Goal: Task Accomplishment & Management: Complete application form

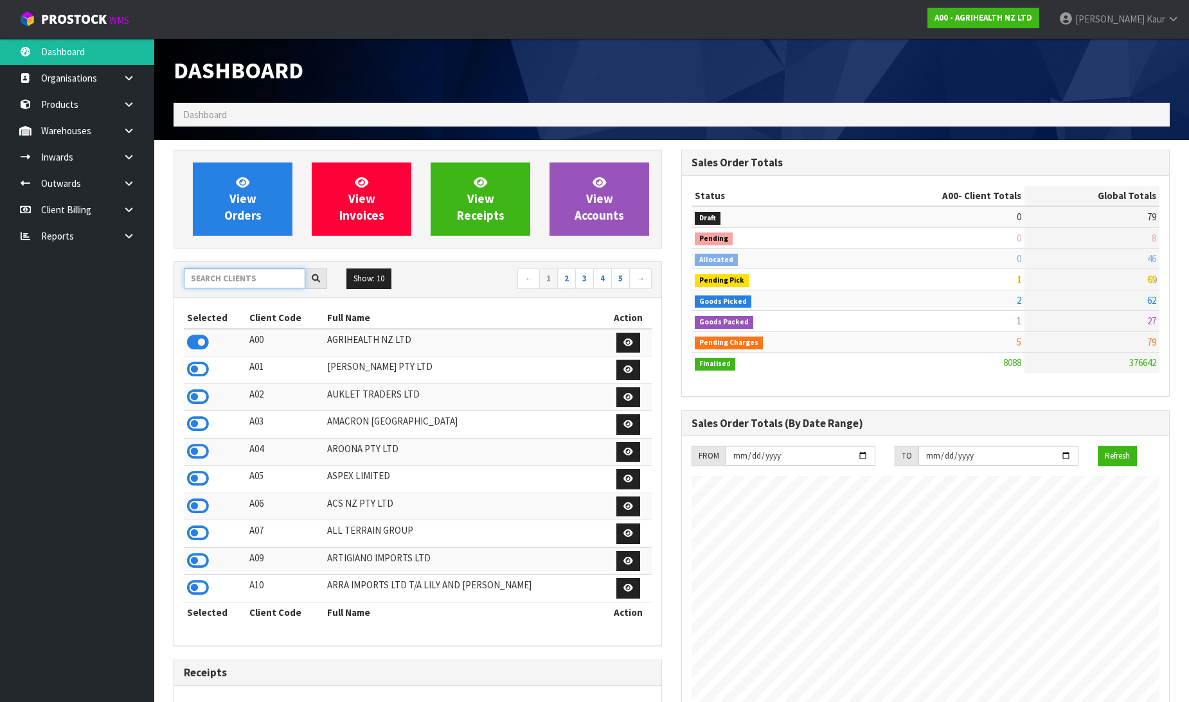
click at [213, 279] on input "text" at bounding box center [244, 279] width 121 height 20
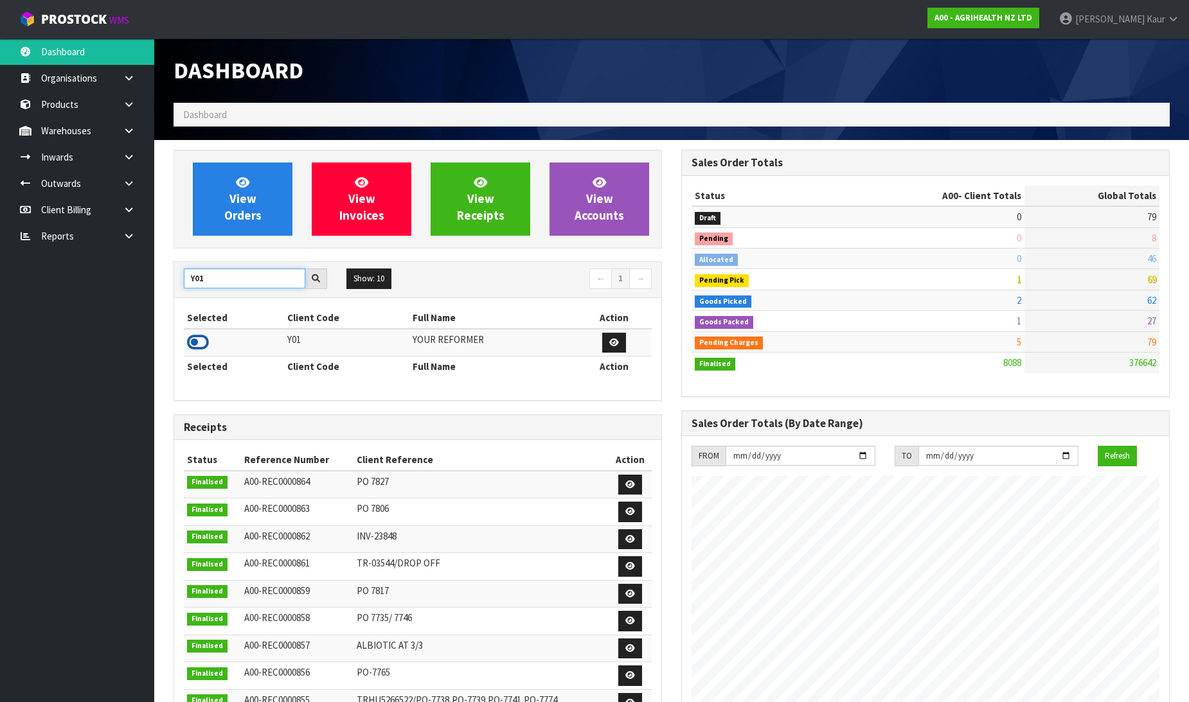
type input "Y01"
click at [204, 339] on icon at bounding box center [198, 342] width 22 height 19
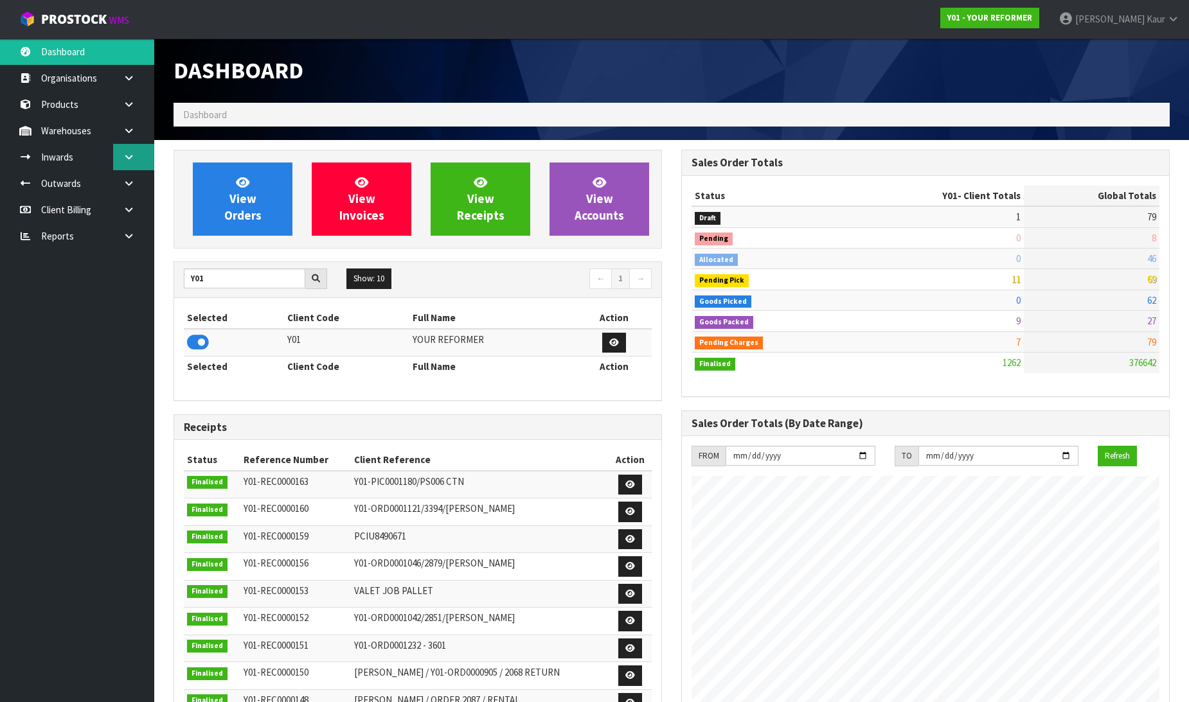
click at [141, 152] on link at bounding box center [133, 157] width 41 height 26
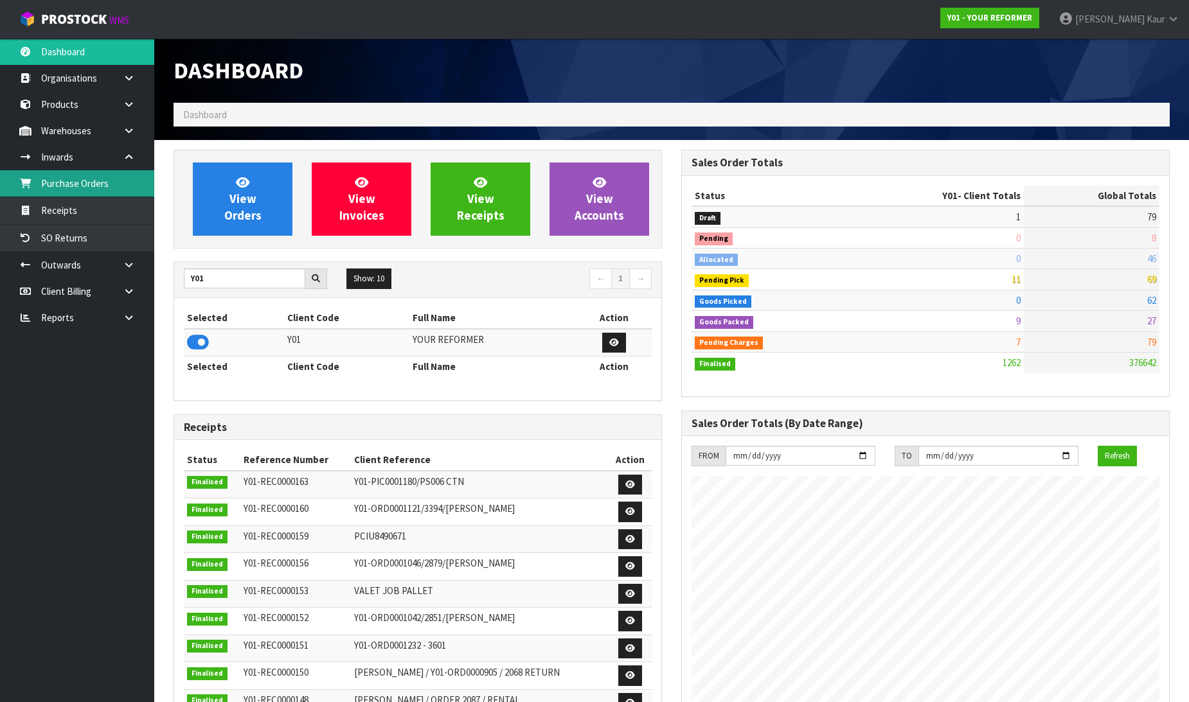
click at [98, 193] on link "Purchase Orders" at bounding box center [77, 183] width 154 height 26
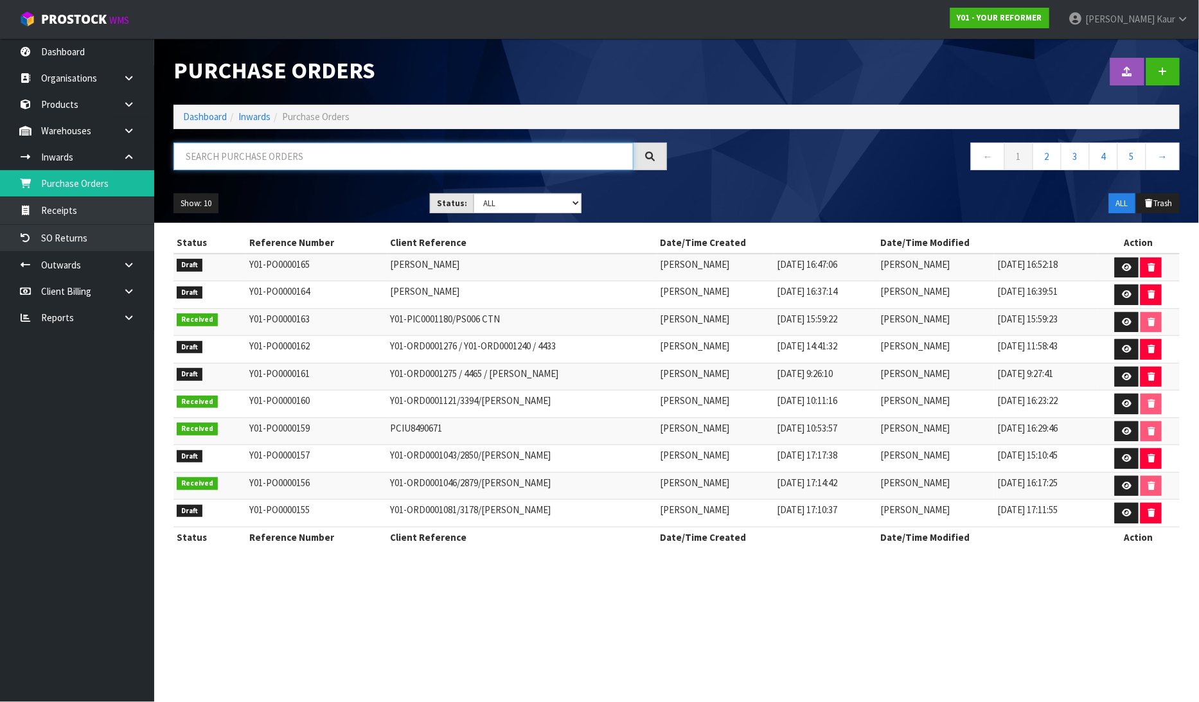
click at [235, 150] on input "text" at bounding box center [403, 157] width 460 height 28
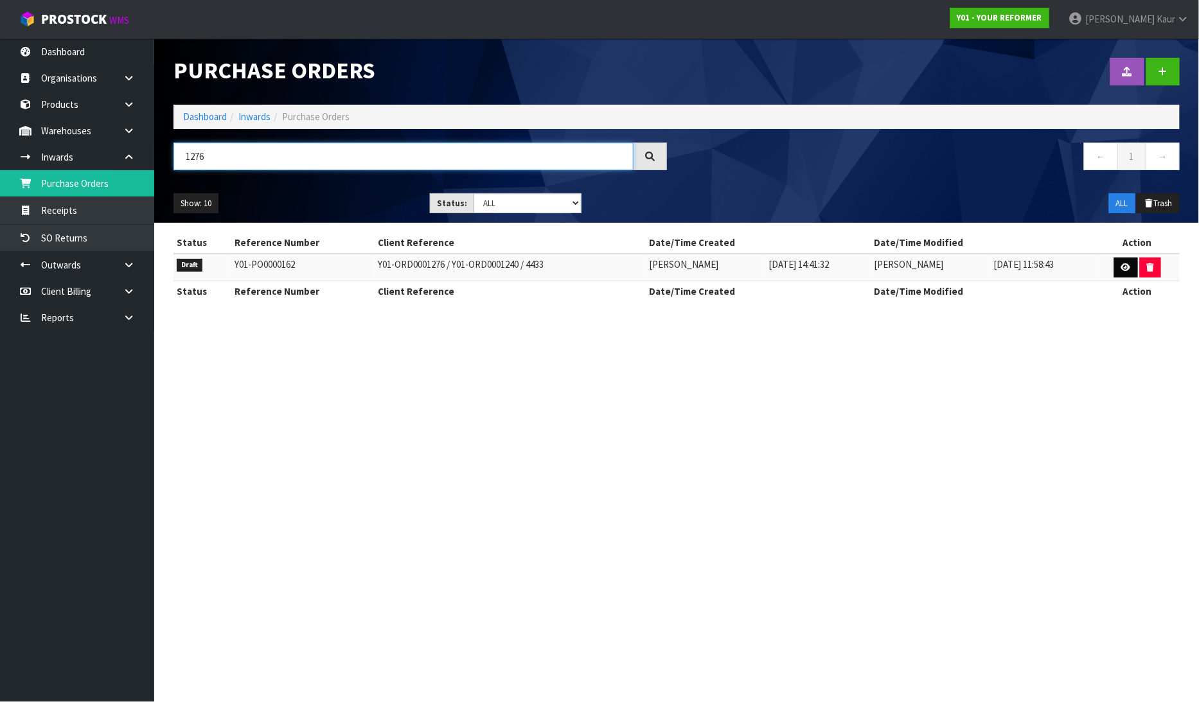
type input "1276"
click at [1127, 269] on icon at bounding box center [1126, 267] width 10 height 8
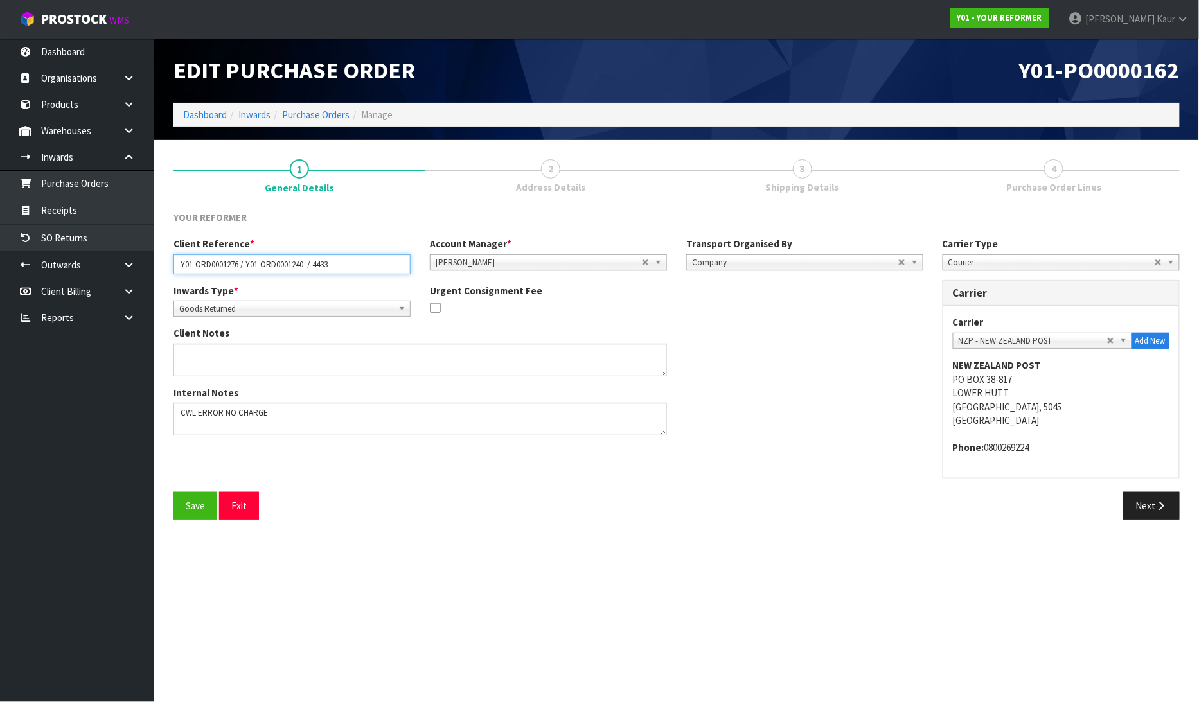
drag, startPoint x: 344, startPoint y: 267, endPoint x: 175, endPoint y: 268, distance: 169.0
click at [175, 268] on input "Y01-ORD0001276 / Y01-ORD0001240 / 4433" at bounding box center [291, 264] width 237 height 20
click at [1146, 502] on button "Next" at bounding box center [1151, 506] width 57 height 28
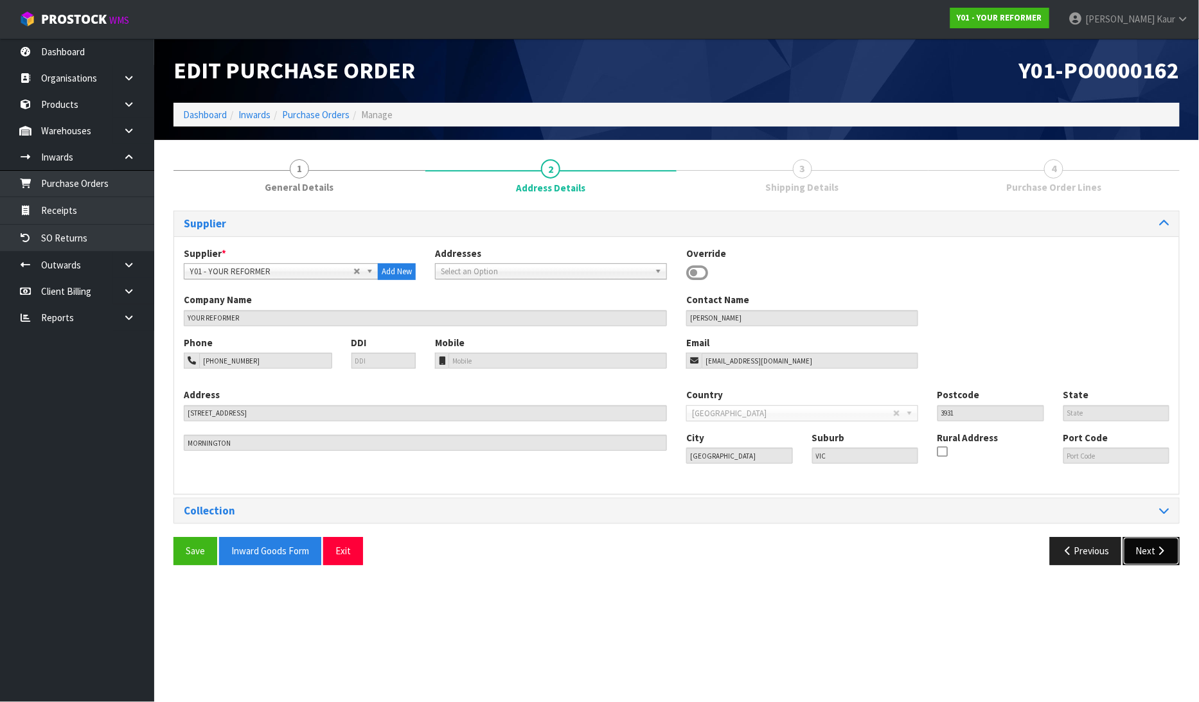
click at [1151, 547] on button "Next" at bounding box center [1151, 551] width 57 height 28
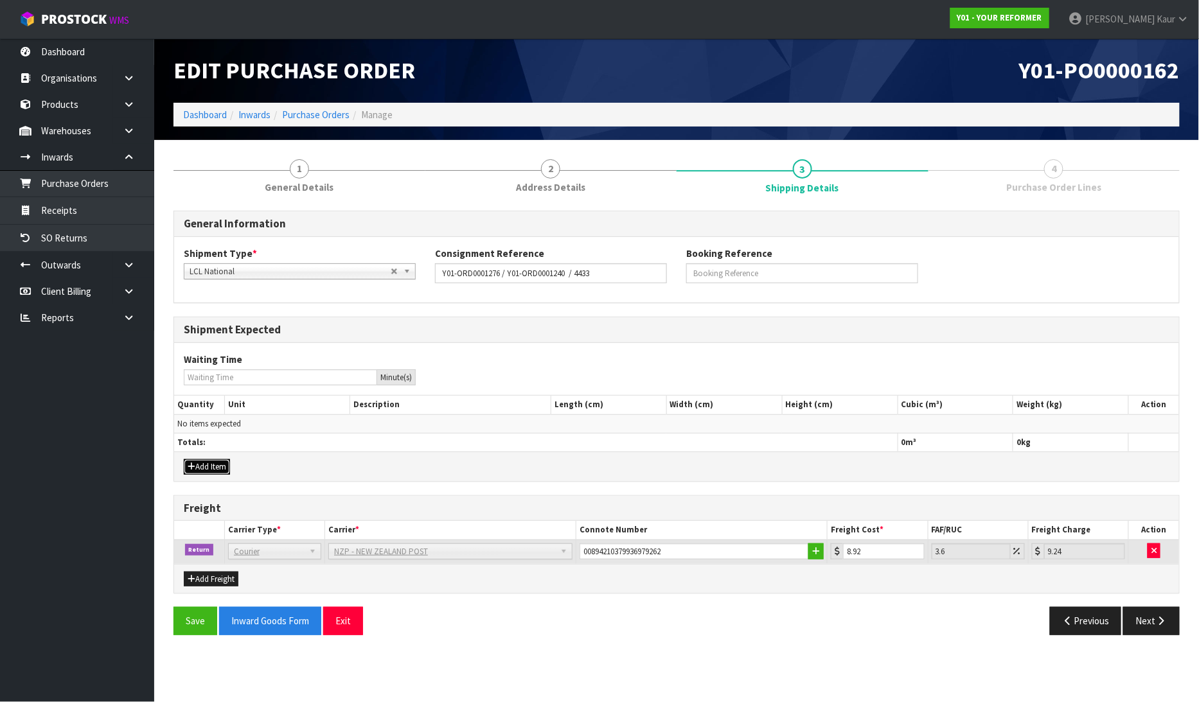
click at [202, 461] on button "Add Item" at bounding box center [207, 466] width 46 height 15
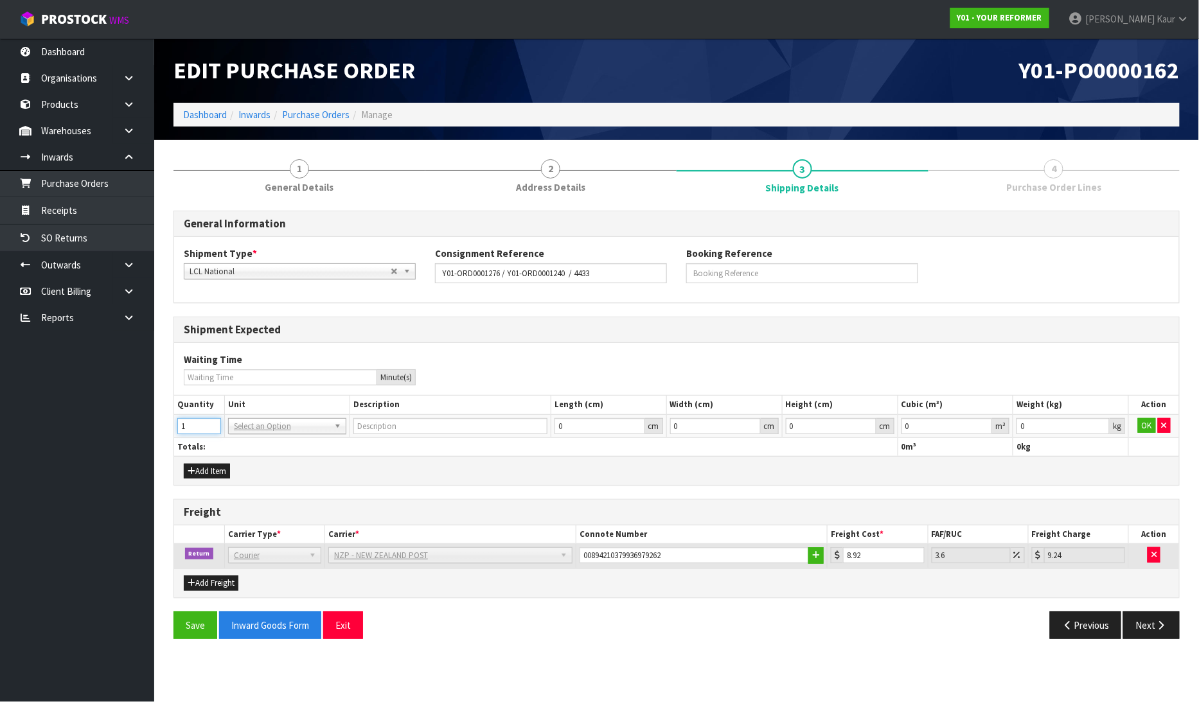
type input "1"
click at [215, 422] on input "1" at bounding box center [199, 426] width 44 height 16
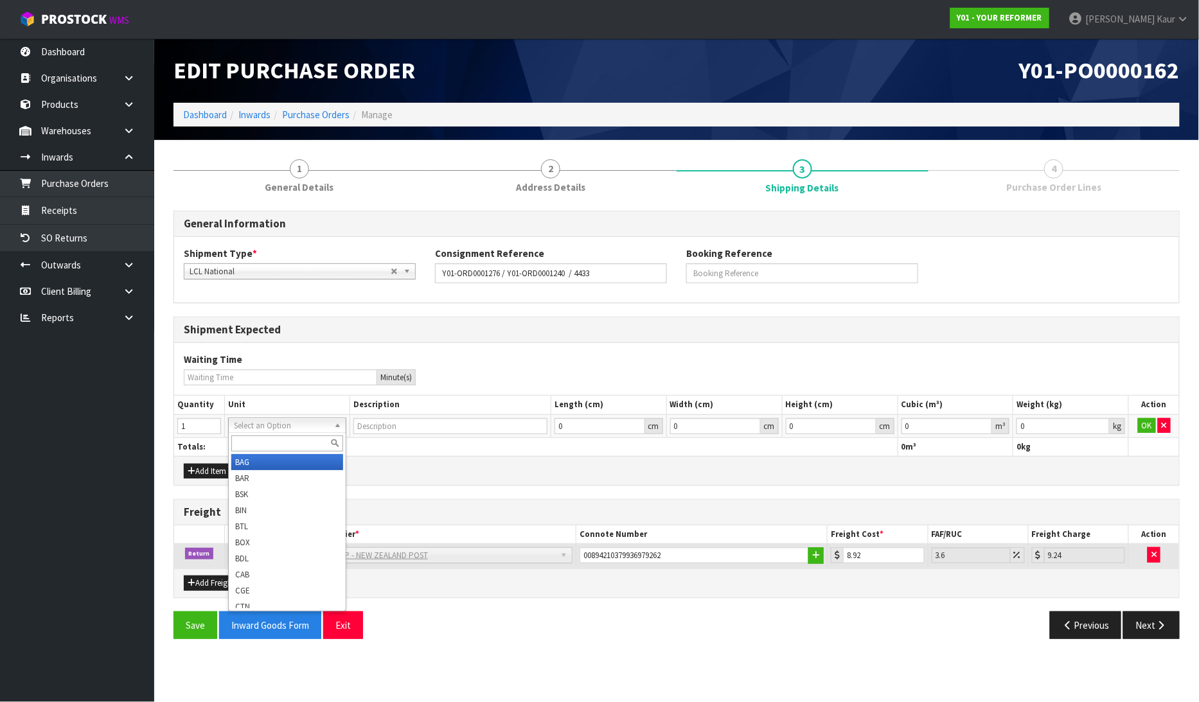
click at [238, 437] on input "text" at bounding box center [287, 444] width 112 height 16
type input "CTN"
type input "CARTON"
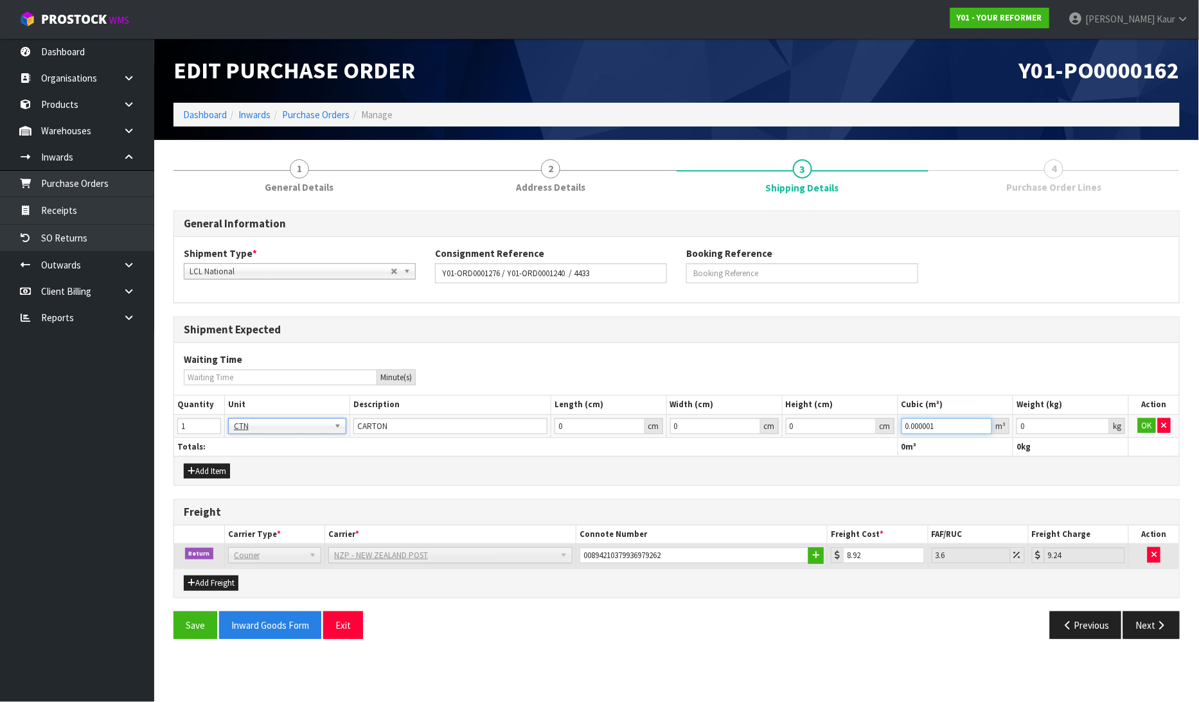
type input "0.000001"
click at [984, 421] on input "0.000001" at bounding box center [947, 426] width 91 height 16
type input "0.001"
click at [1099, 423] on input "0.001" at bounding box center [1063, 426] width 93 height 16
click at [1144, 423] on button "OK" at bounding box center [1147, 425] width 18 height 15
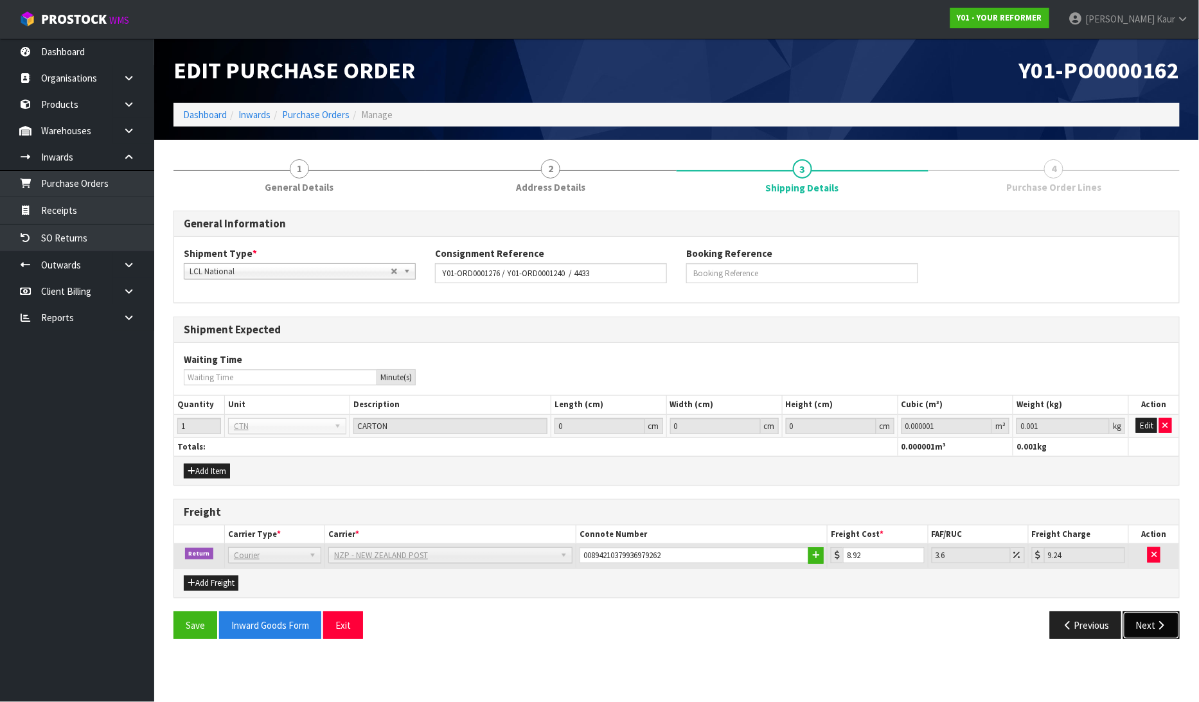
click at [1163, 621] on icon "button" at bounding box center [1161, 626] width 12 height 10
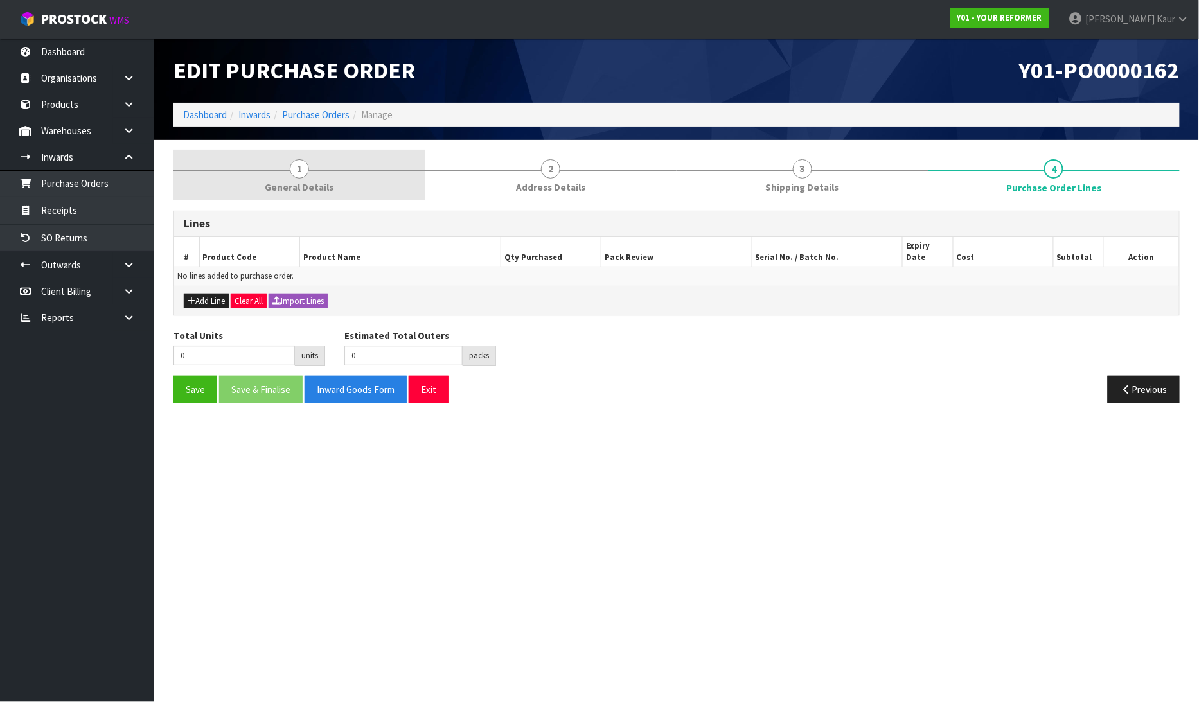
click at [304, 182] on span "General Details" at bounding box center [299, 187] width 69 height 13
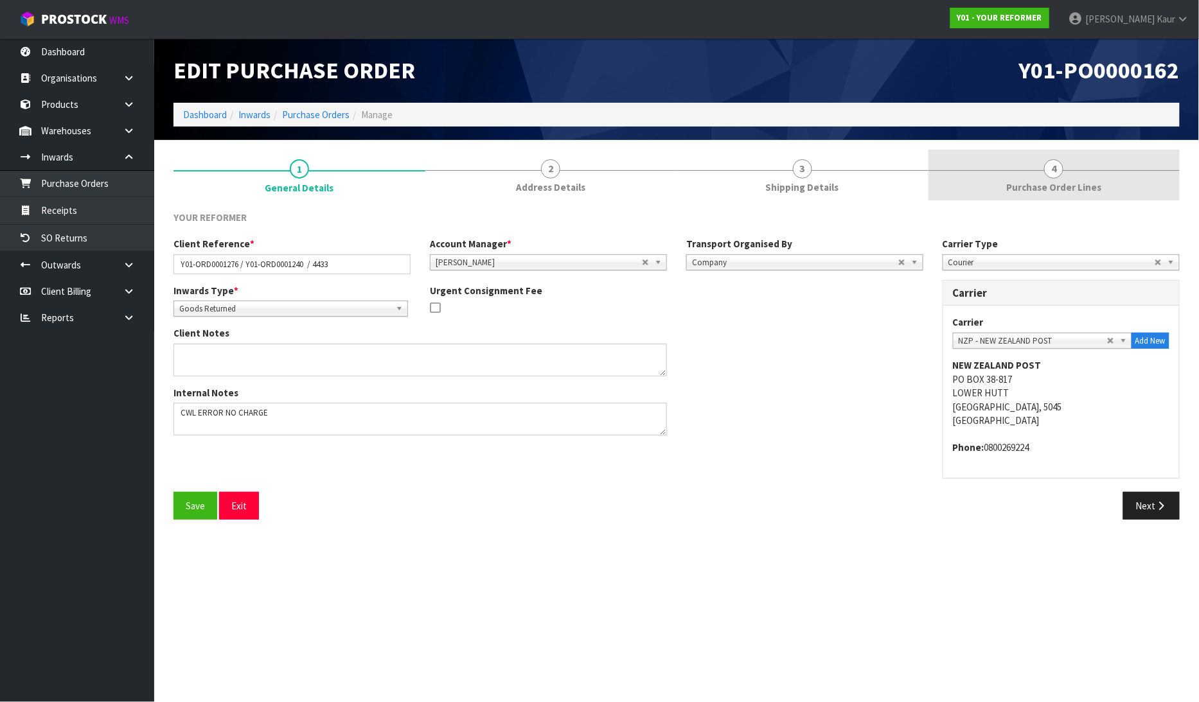
click at [1058, 184] on span "Purchase Order Lines" at bounding box center [1053, 187] width 95 height 13
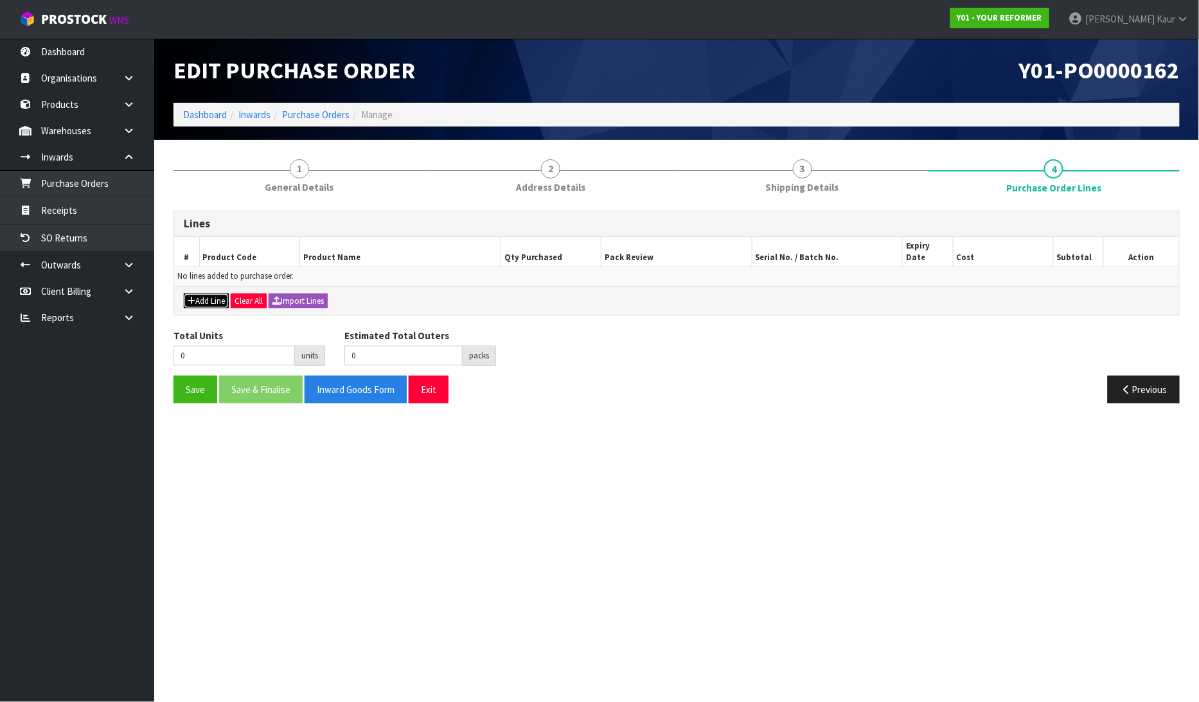
click at [215, 294] on button "Add Line" at bounding box center [206, 301] width 45 height 15
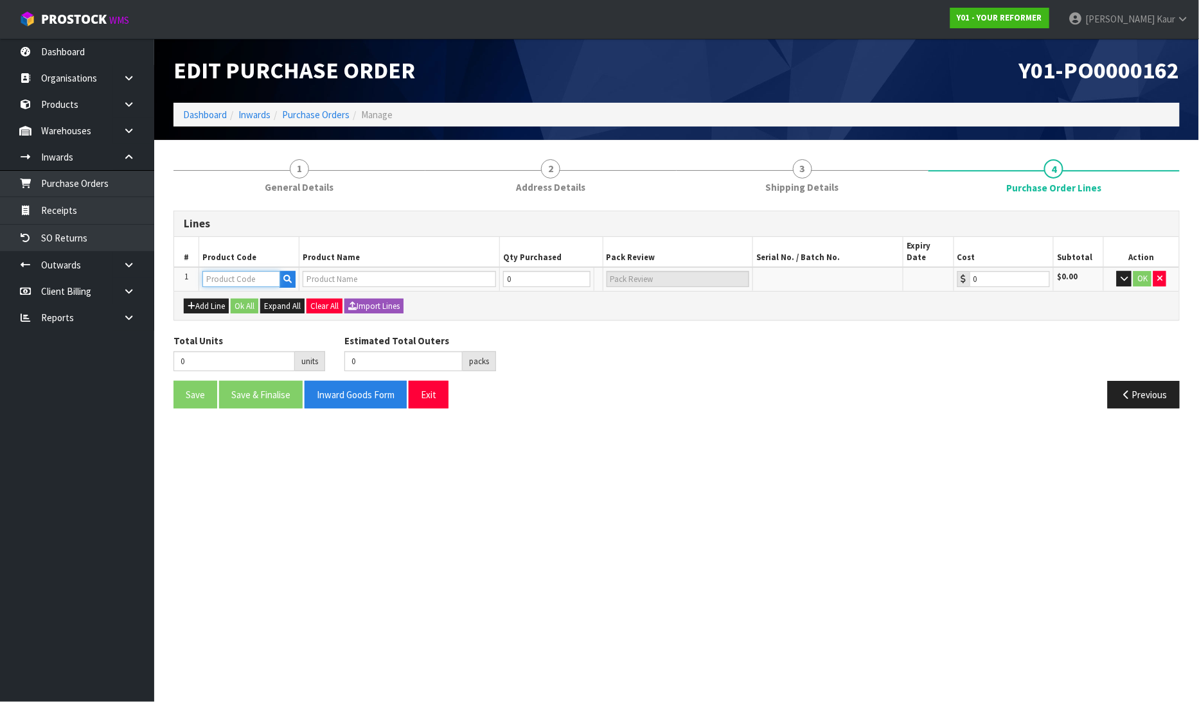
click at [227, 271] on input "text" at bounding box center [241, 279] width 78 height 16
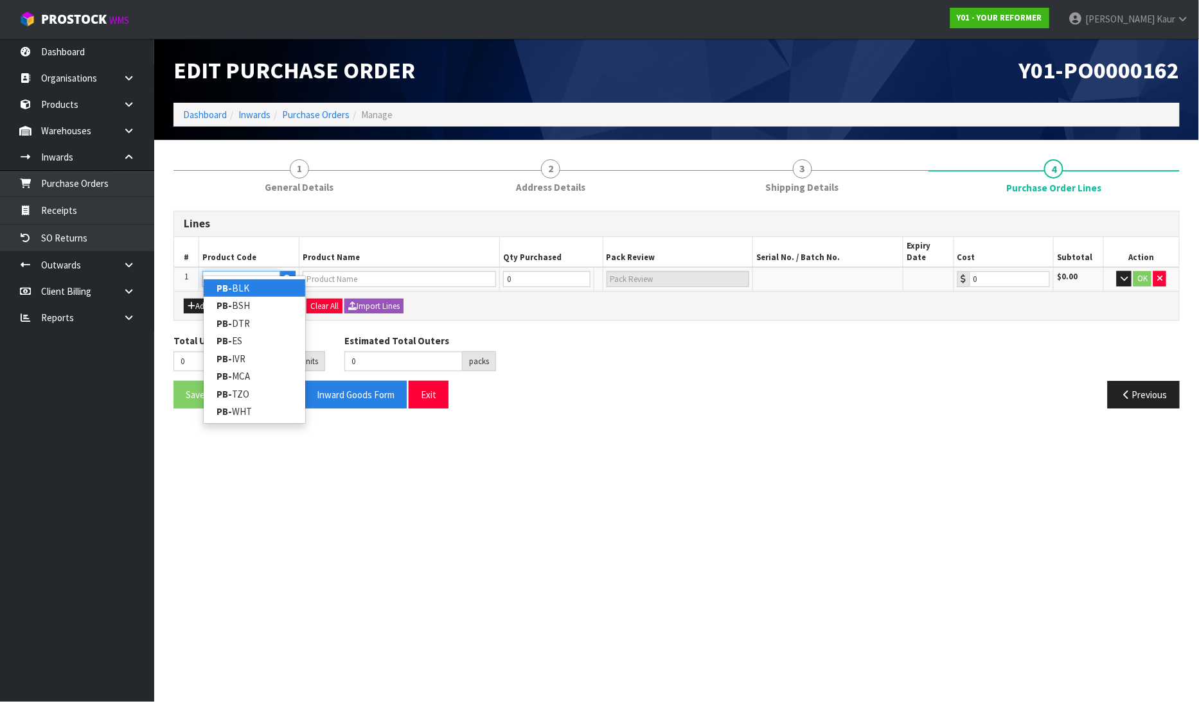
type input "PB-IVR"
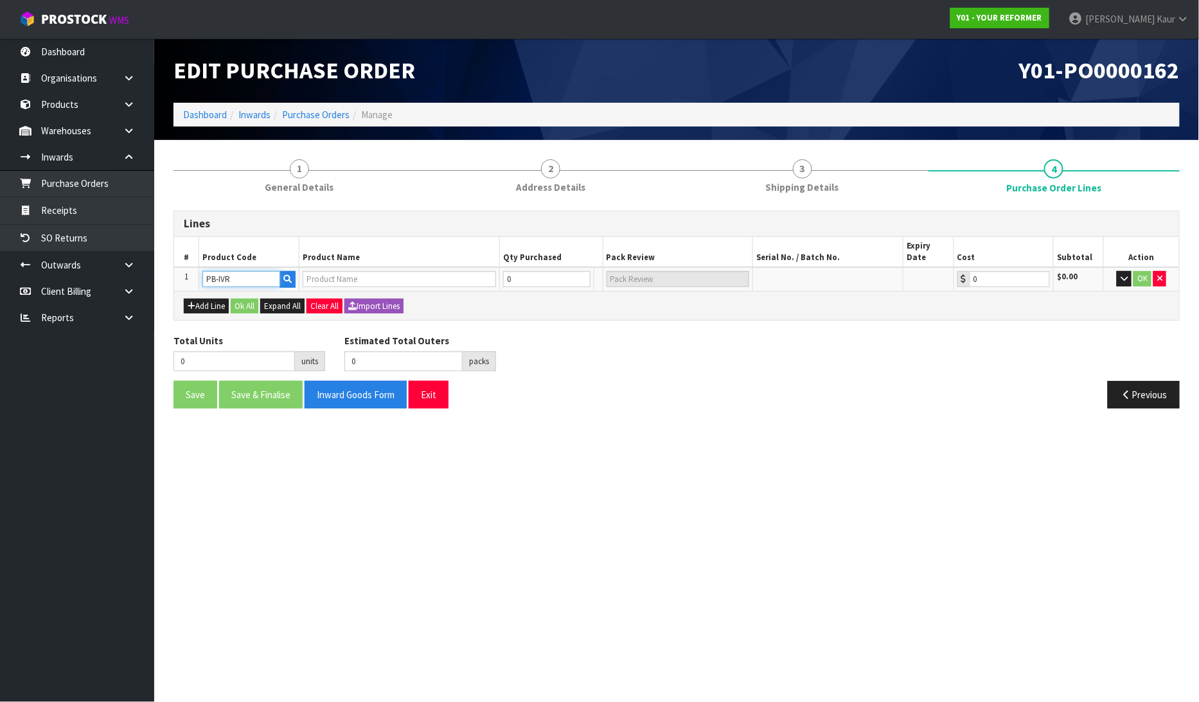
type input "PILATES BOX - IVORY"
type input "0.00"
type input "PB-IVR"
click at [513, 271] on input "0" at bounding box center [521, 279] width 57 height 16
type input "1"
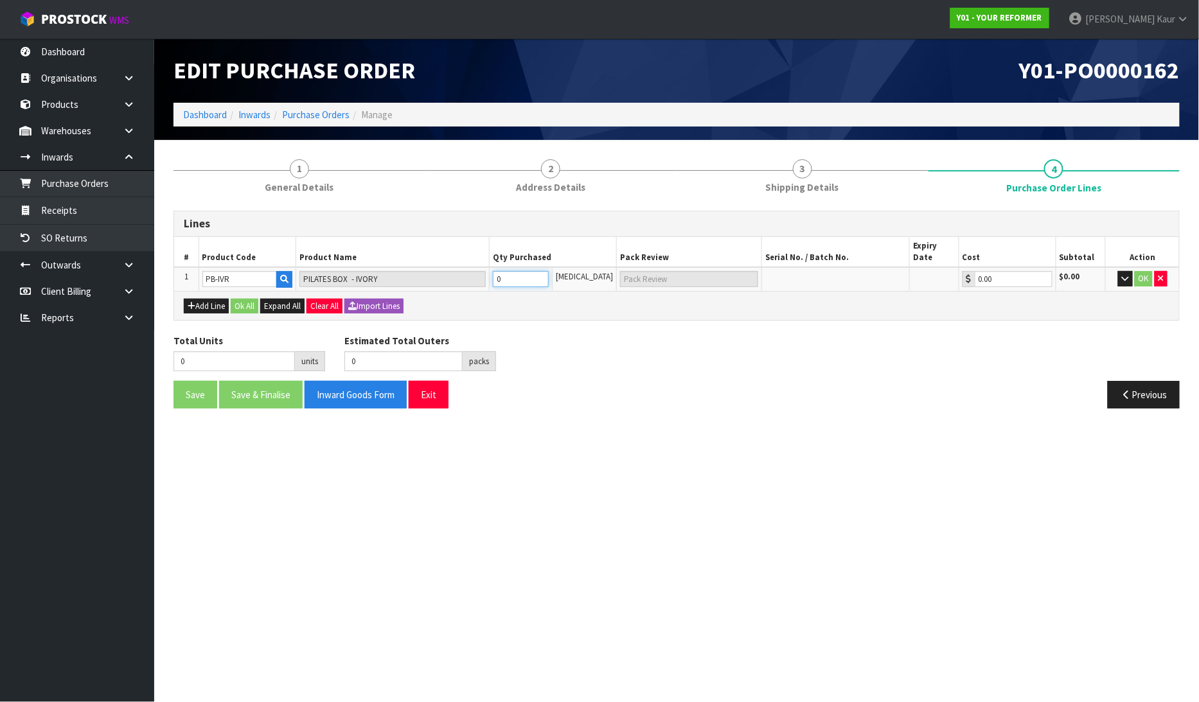
type input "1"
type input "1 CTN"
type input "1"
click at [1148, 271] on button "OK" at bounding box center [1144, 278] width 18 height 15
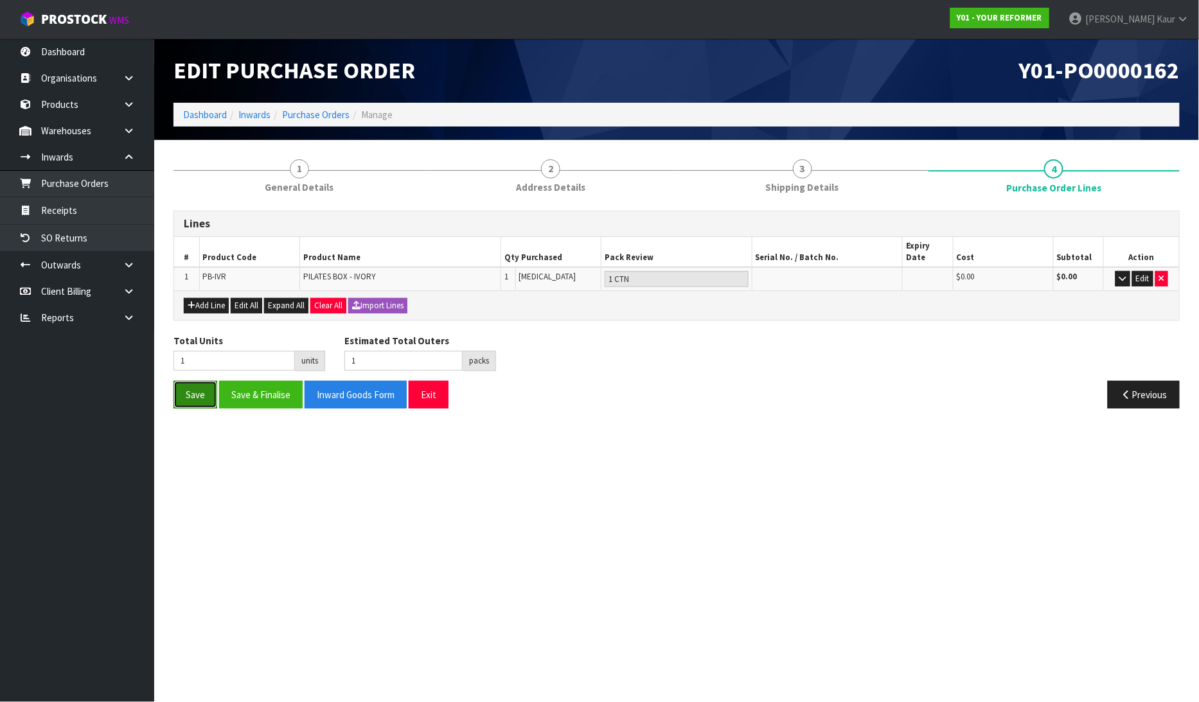
click at [182, 386] on button "Save" at bounding box center [195, 395] width 44 height 28
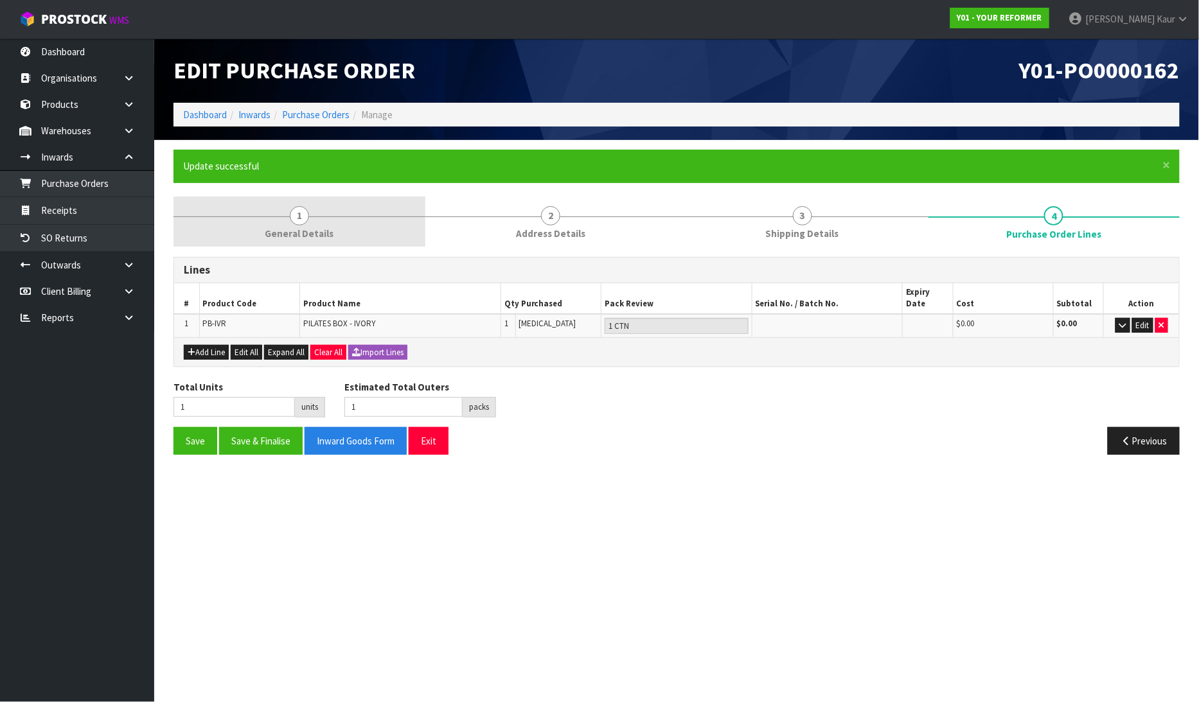
click at [275, 228] on span "General Details" at bounding box center [299, 233] width 69 height 13
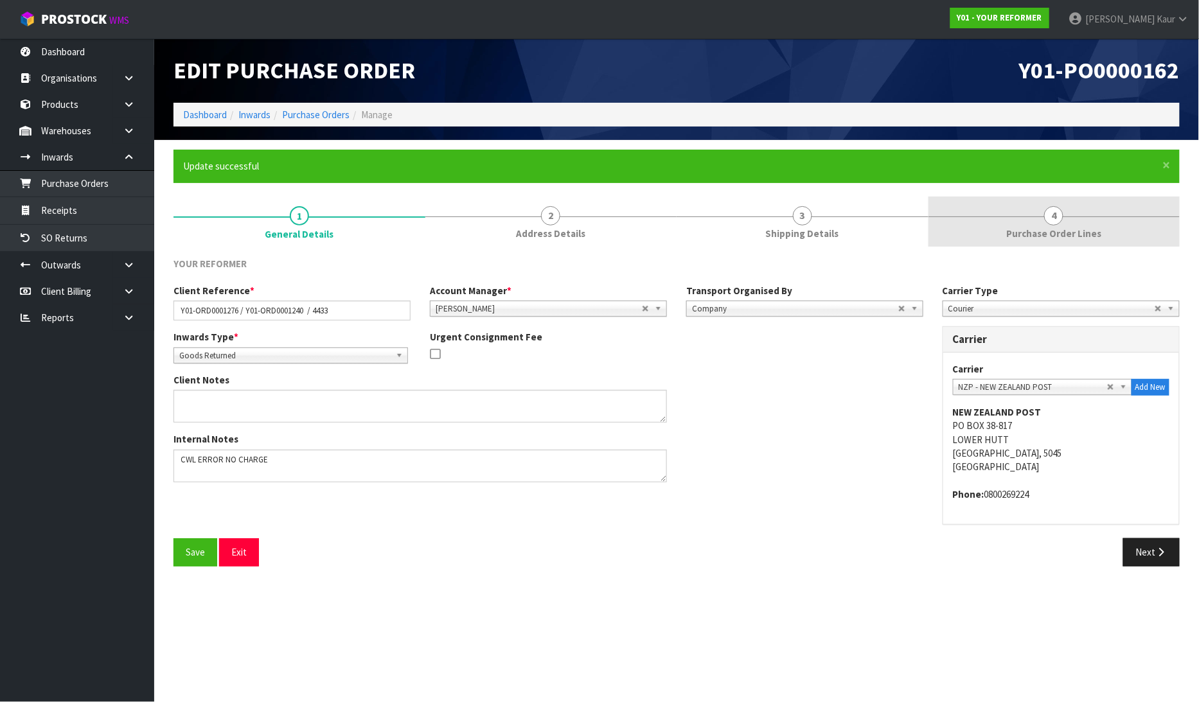
click at [1072, 224] on link "4 Purchase Order Lines" at bounding box center [1055, 222] width 252 height 51
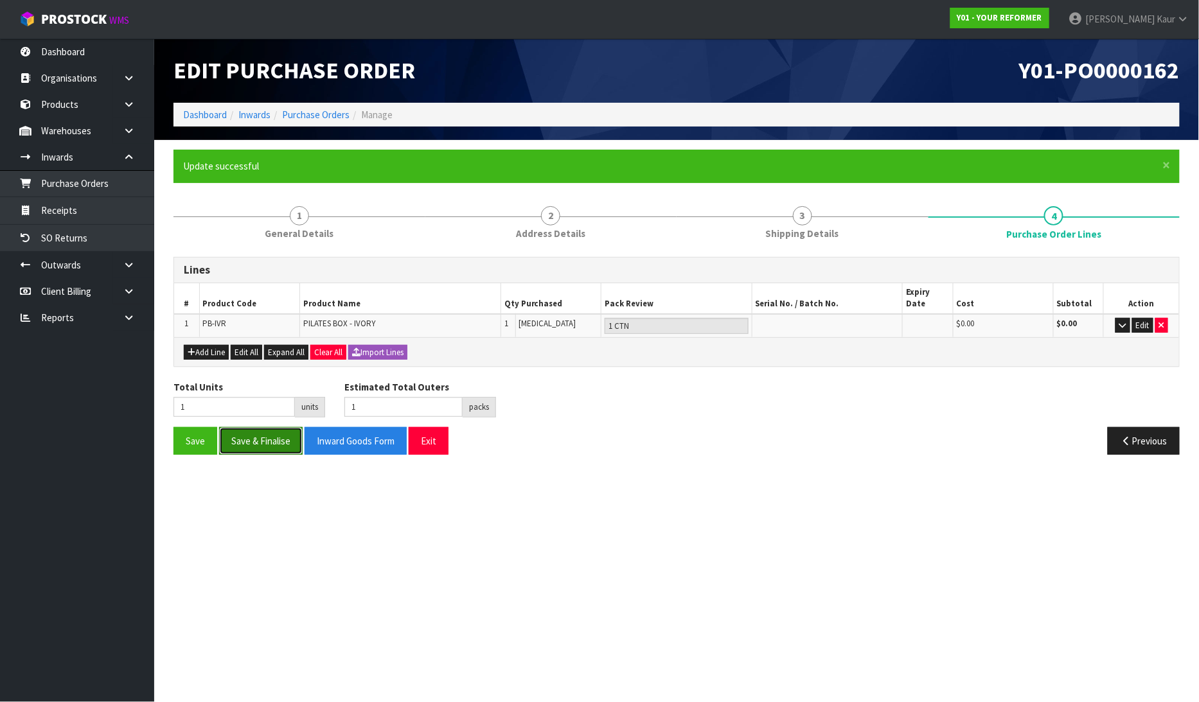
click at [274, 427] on button "Save & Finalise" at bounding box center [261, 441] width 84 height 28
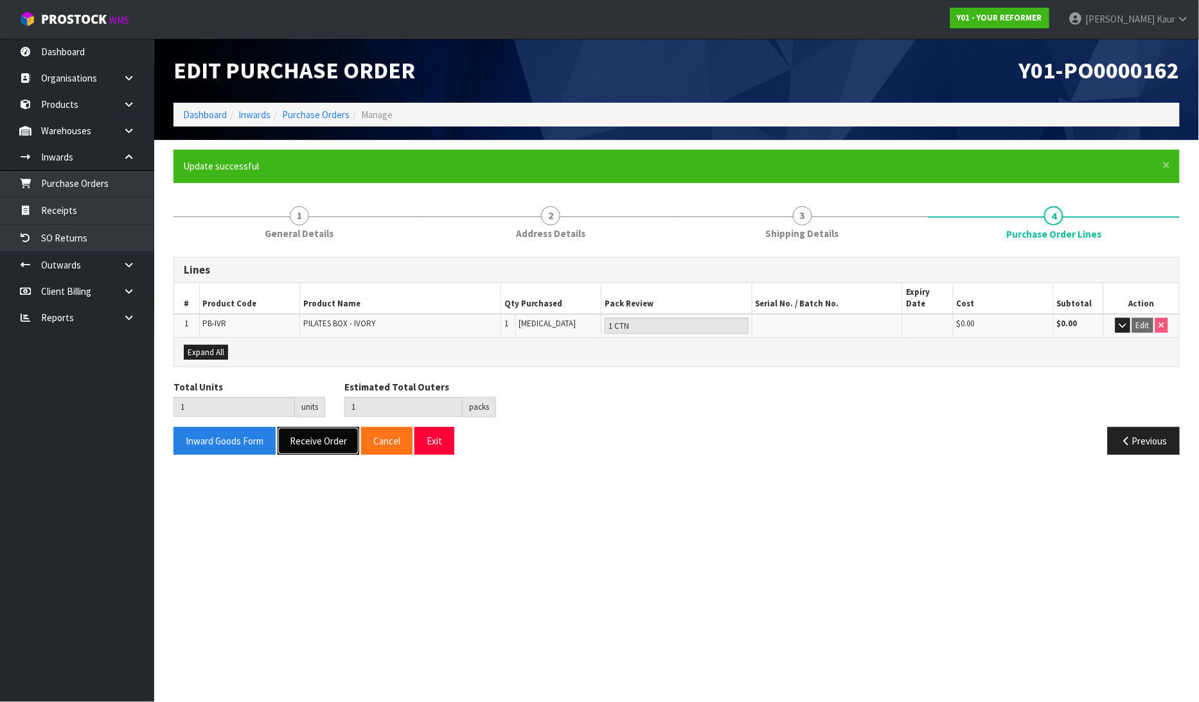
click at [329, 427] on button "Receive Order" at bounding box center [319, 441] width 82 height 28
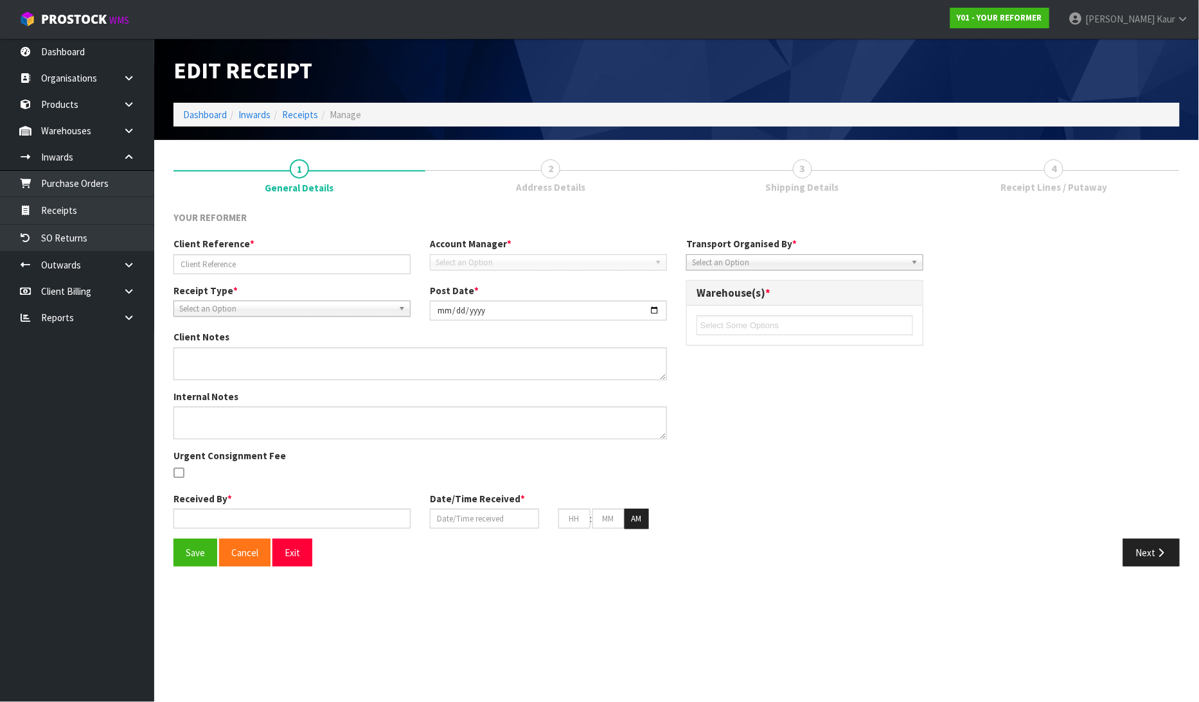
type input "Y01-ORD0001276 / Y01-ORD0001240 / 4433"
type input "[DATE]"
type textarea "CWL ERROR NO CHARGE"
type input "[PERSON_NAME]"
type input "[DATE]"
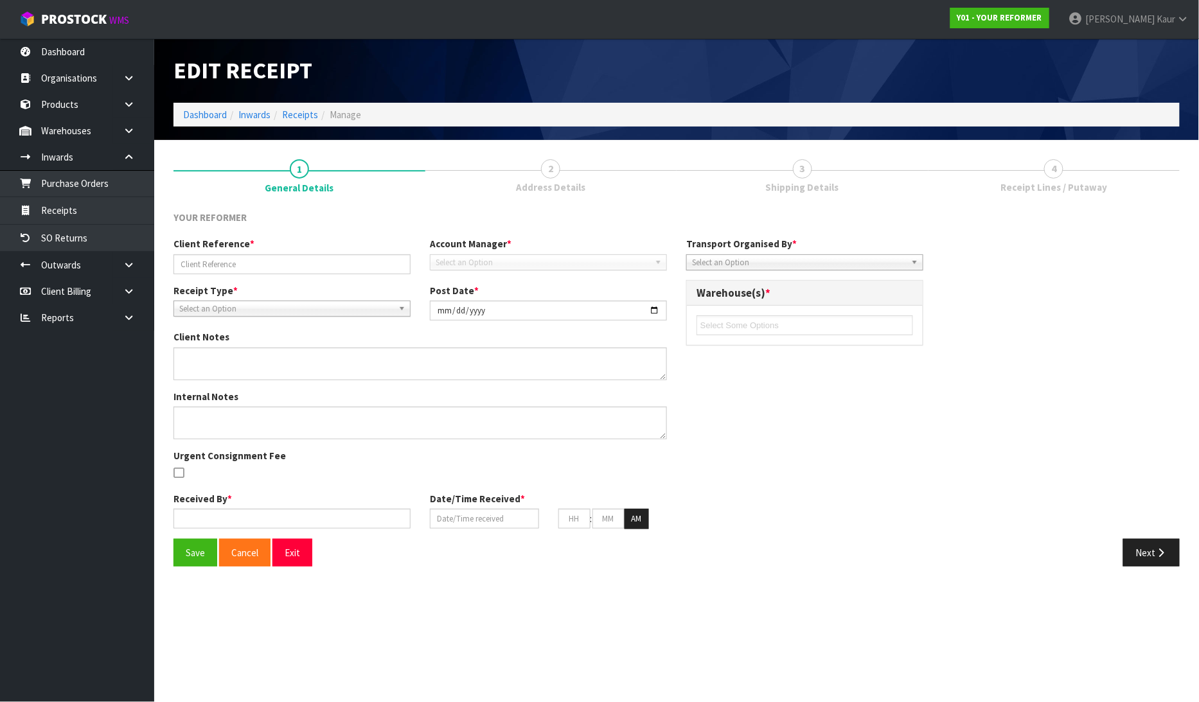
type input "02"
type input "33"
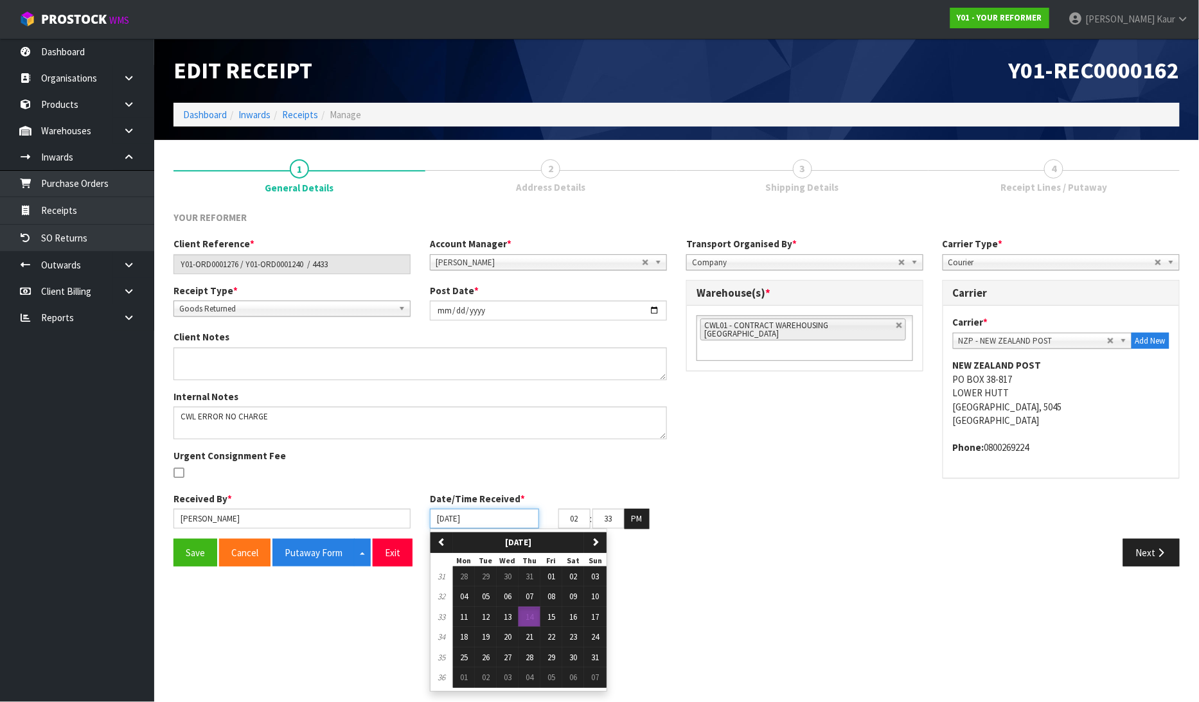
click at [442, 522] on input "[DATE]" at bounding box center [484, 519] width 109 height 20
click at [482, 617] on button "12" at bounding box center [486, 617] width 22 height 21
type input "[DATE]"
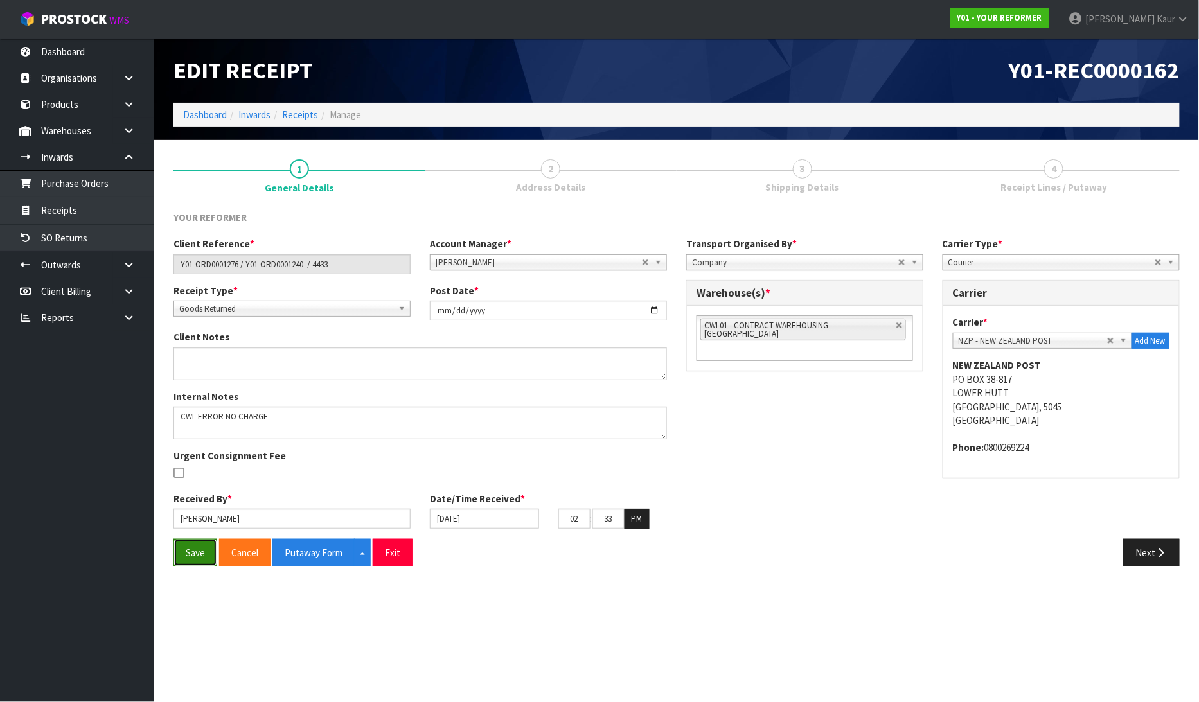
click at [197, 555] on button "Save" at bounding box center [195, 553] width 44 height 28
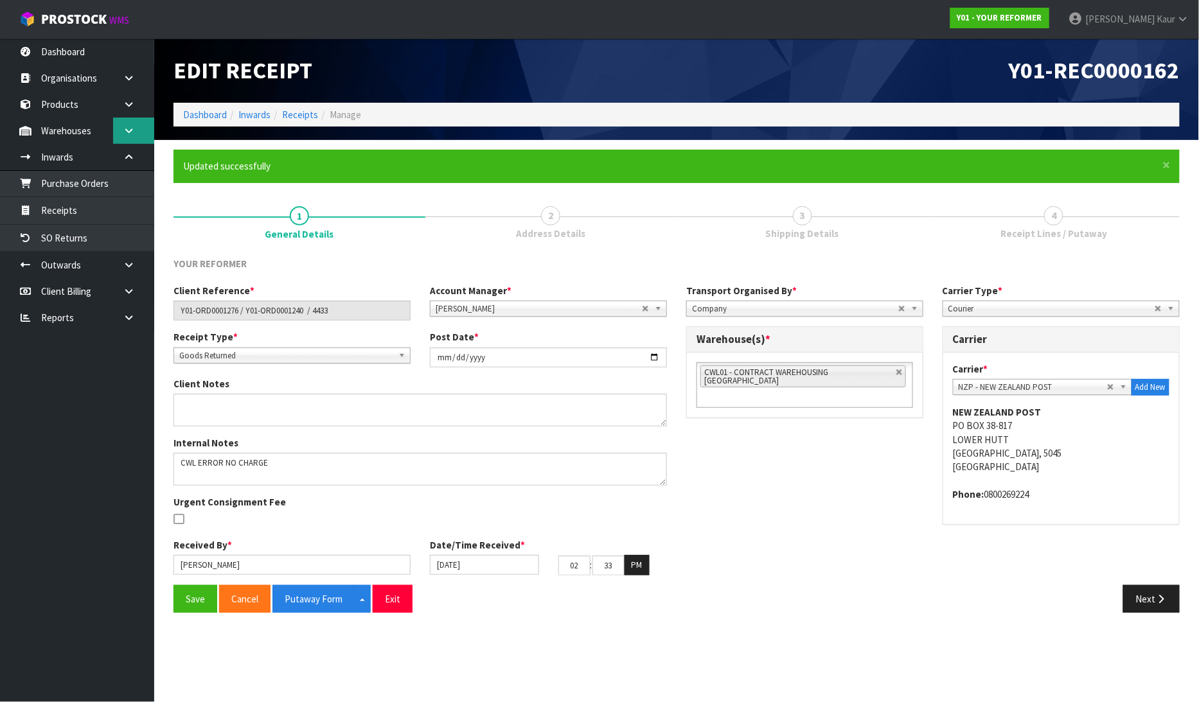
click at [130, 130] on icon at bounding box center [129, 131] width 12 height 10
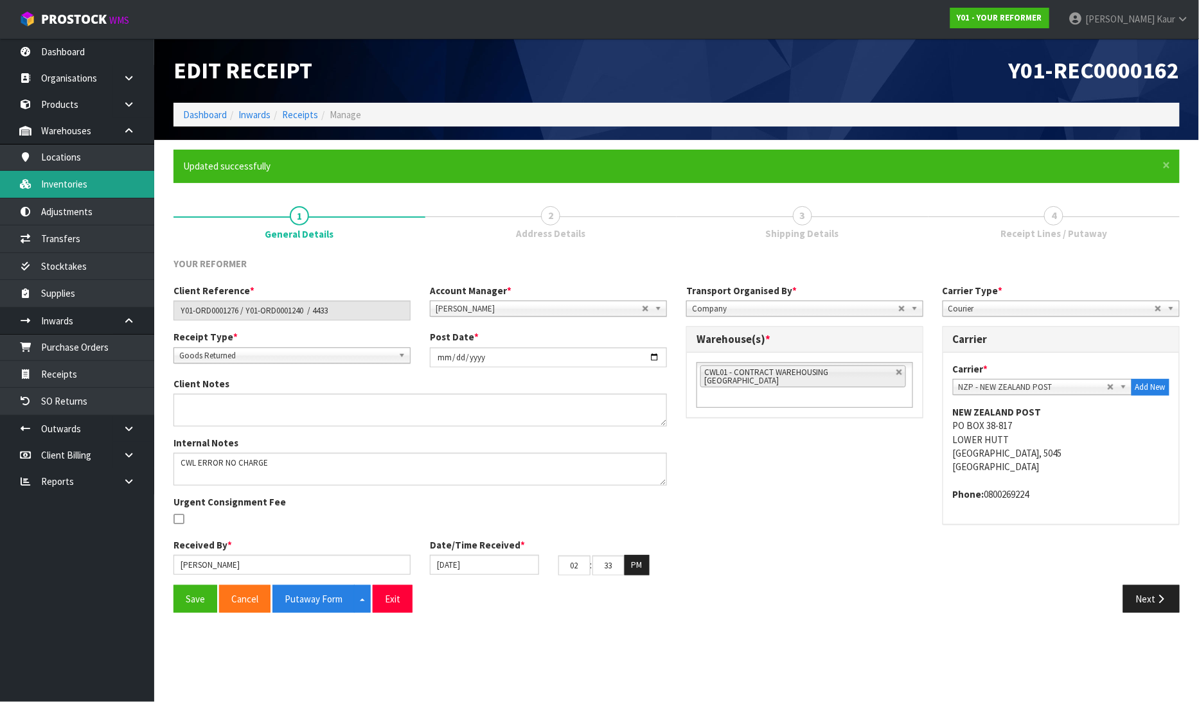
click at [94, 181] on link "Inventories" at bounding box center [77, 184] width 154 height 26
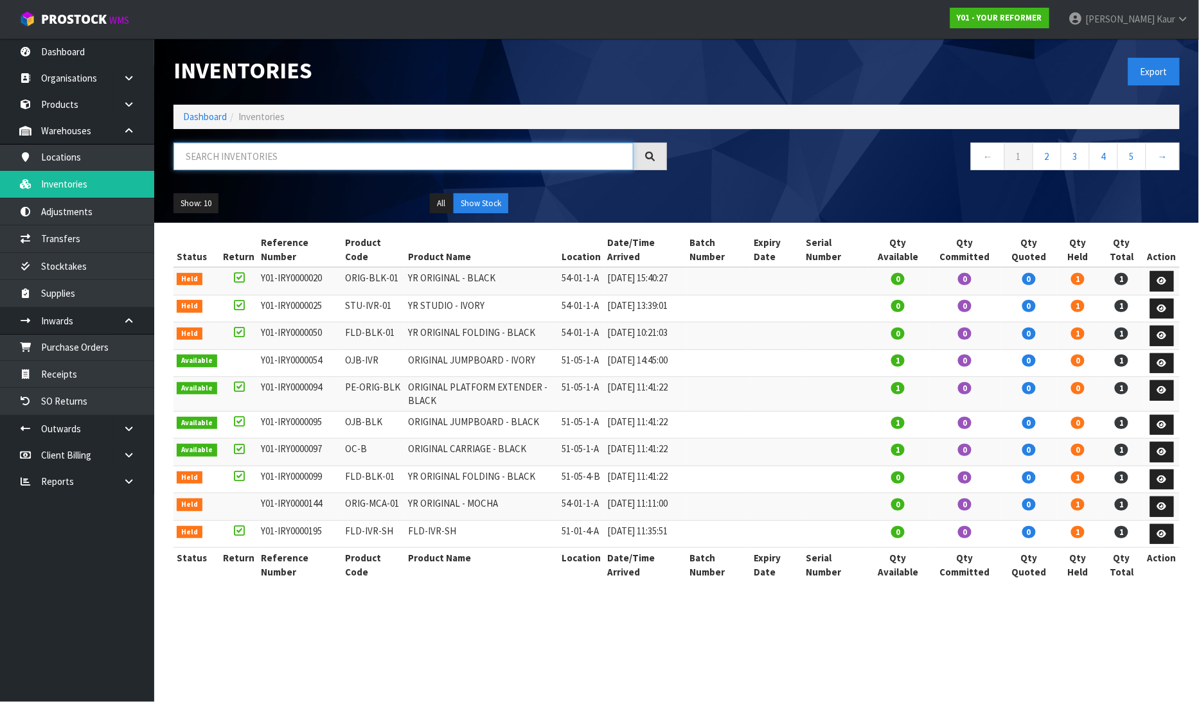
click at [247, 163] on input "text" at bounding box center [403, 157] width 460 height 28
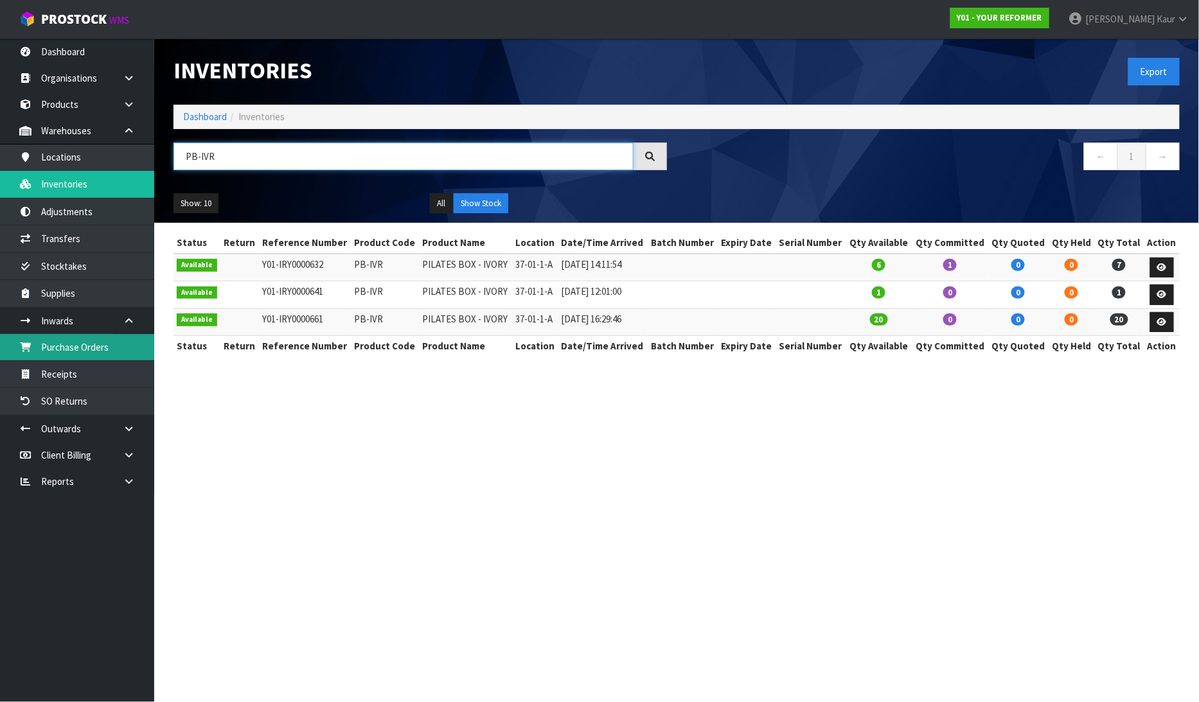
type input "PB-IVR"
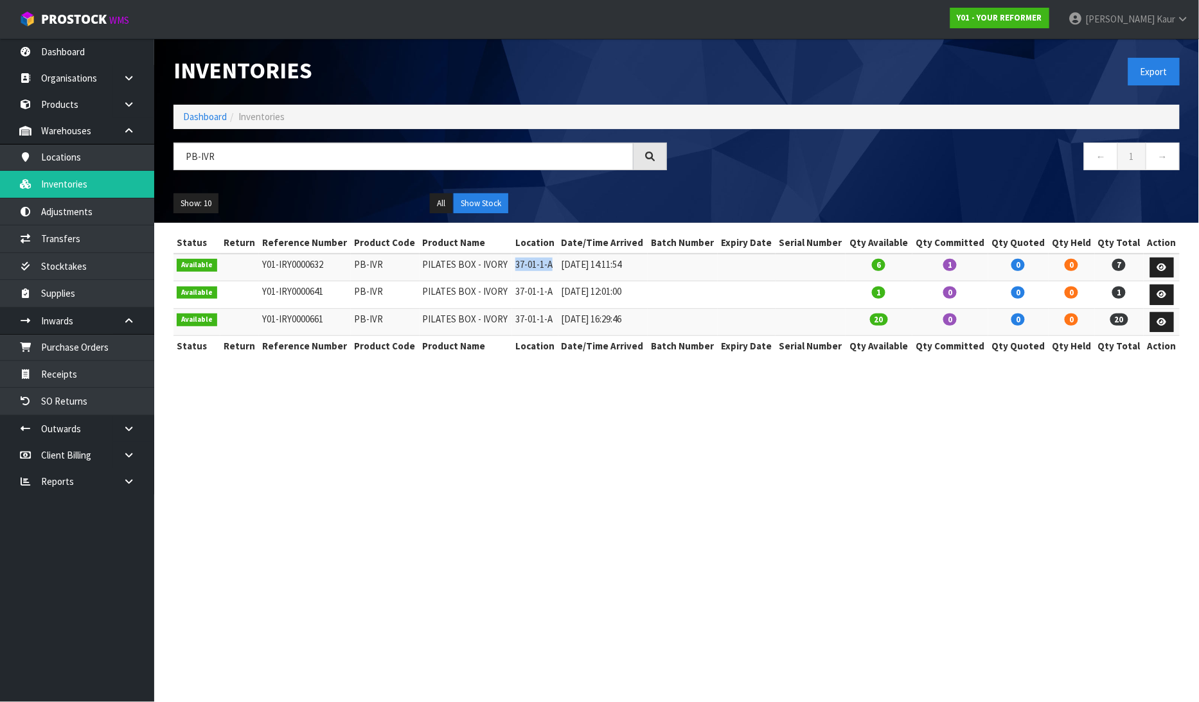
drag, startPoint x: 556, startPoint y: 265, endPoint x: 504, endPoint y: 260, distance: 51.7
click at [504, 260] on tr "Available Y01-IRY0000632 PB-IVR PILATES BOX - IVORY 37-01-1-A [DATE] 14:11:54 6…" at bounding box center [676, 268] width 1006 height 28
copy tr "37-01-1-A"
click at [77, 369] on link "Receipts" at bounding box center [77, 374] width 154 height 26
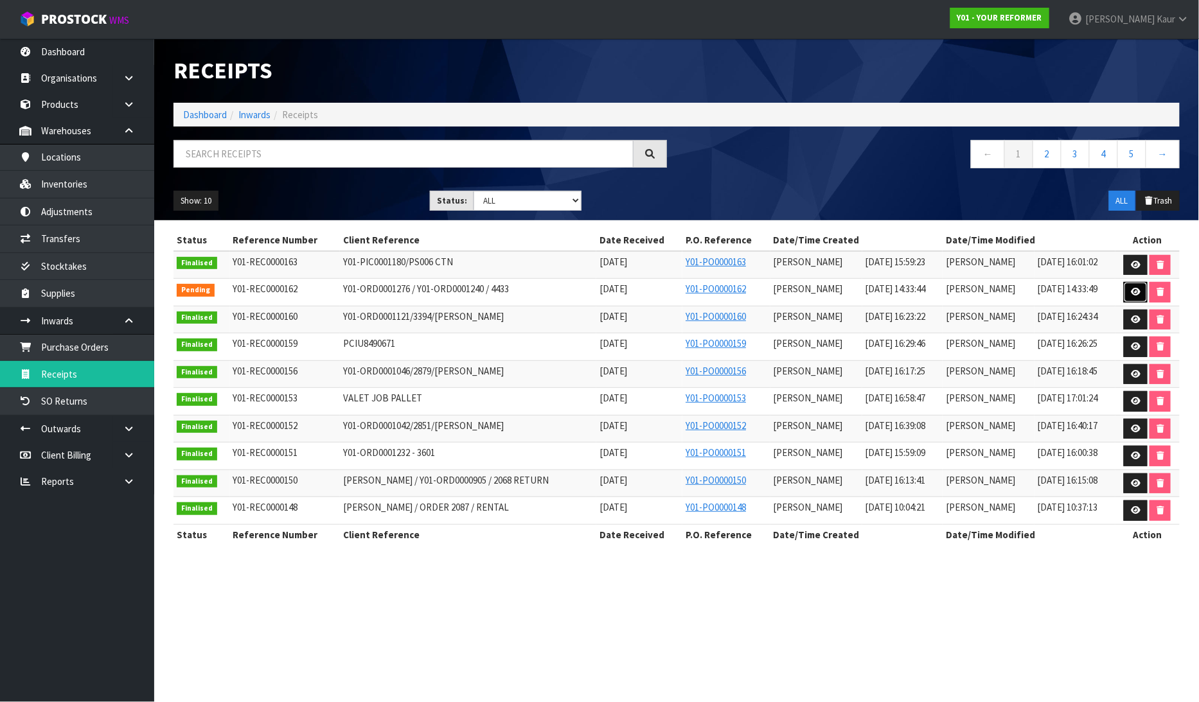
click at [1139, 292] on icon at bounding box center [1136, 292] width 10 height 8
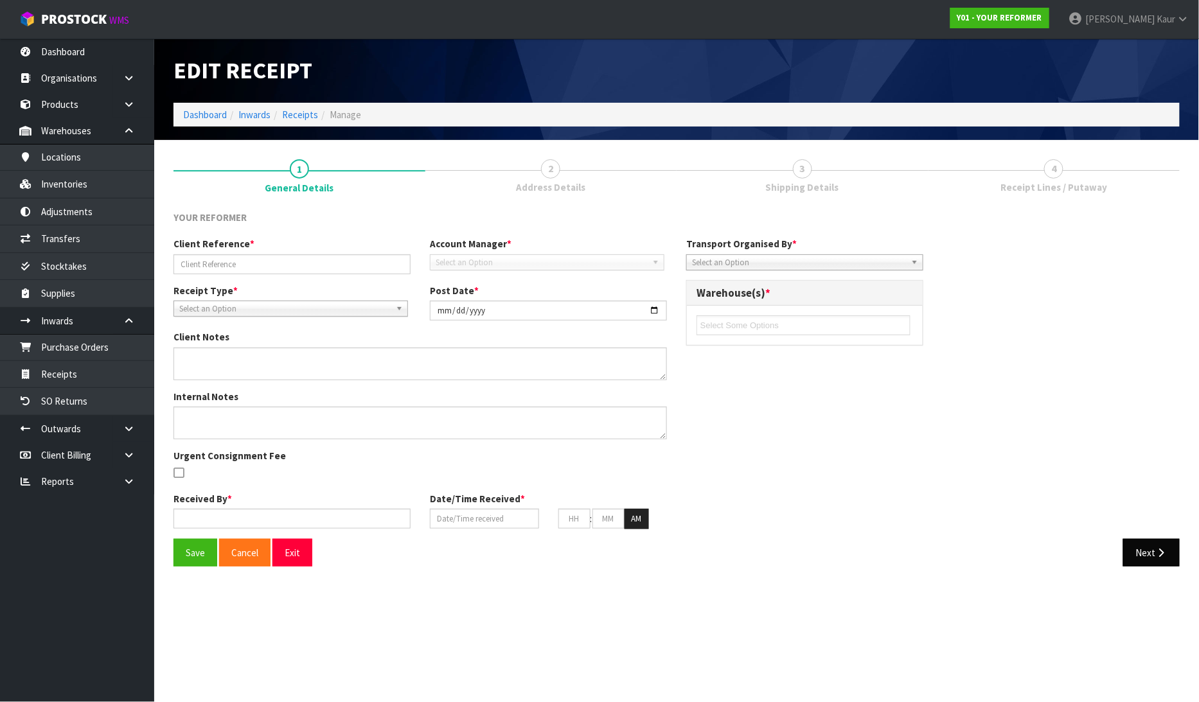
type input "Y01-ORD0001276 / Y01-ORD0001240 / 4433"
type input "[DATE]"
type textarea "CWL ERROR NO CHARGE"
type input "[PERSON_NAME]"
type input "[DATE]"
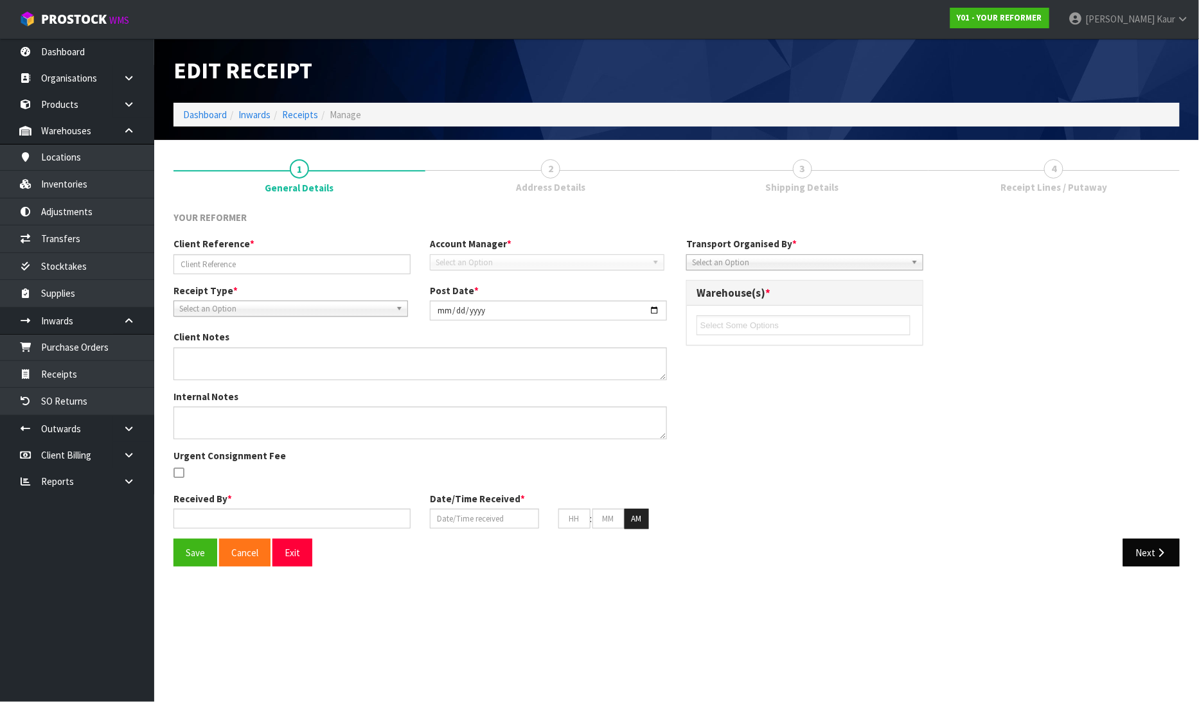
type input "02"
type input "33"
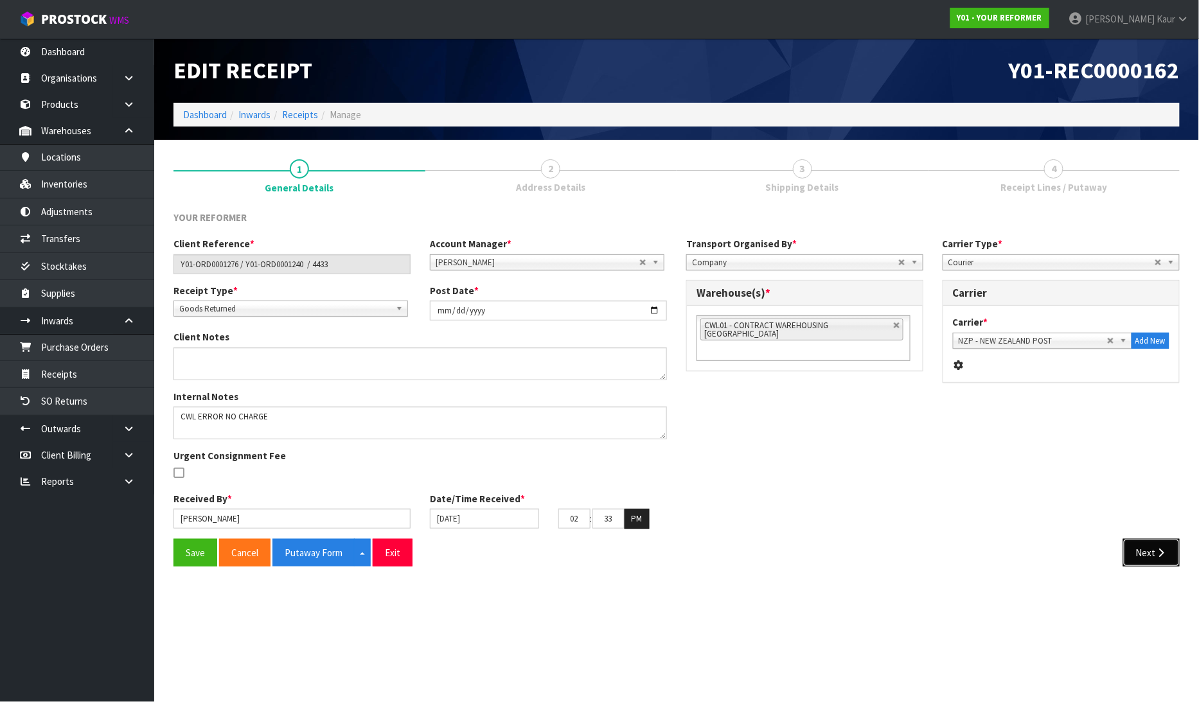
click at [1152, 546] on button "Next" at bounding box center [1151, 553] width 57 height 28
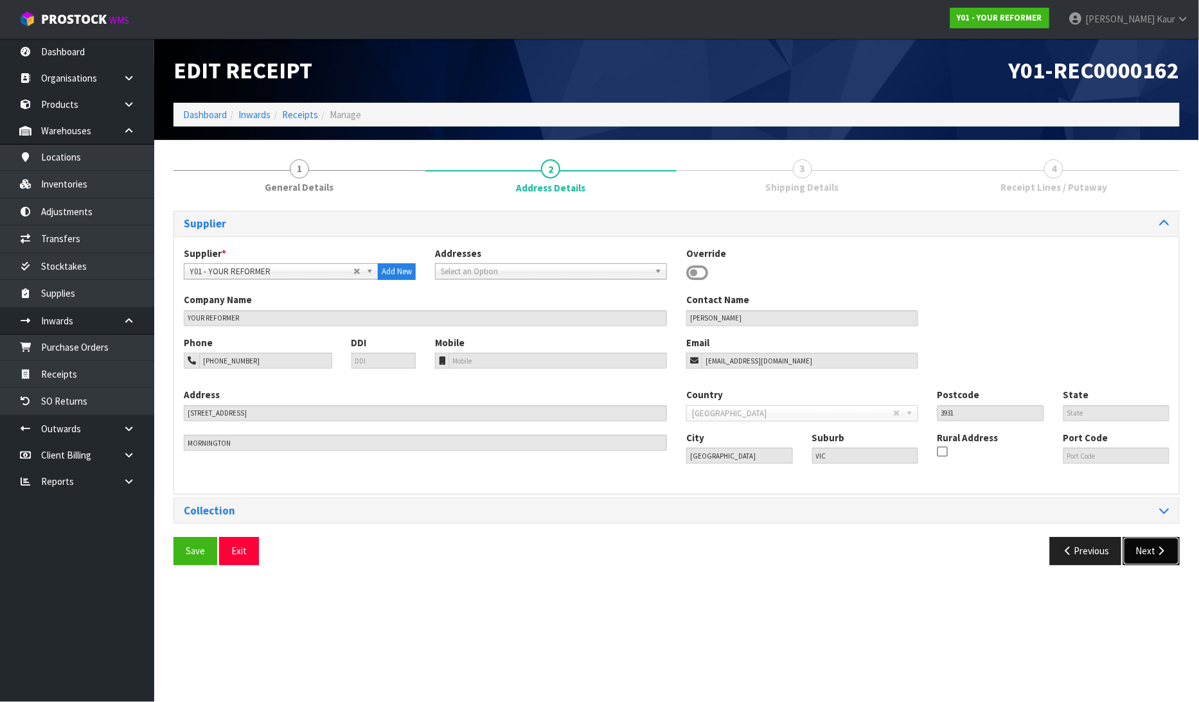
click at [1153, 559] on button "Next" at bounding box center [1151, 551] width 57 height 28
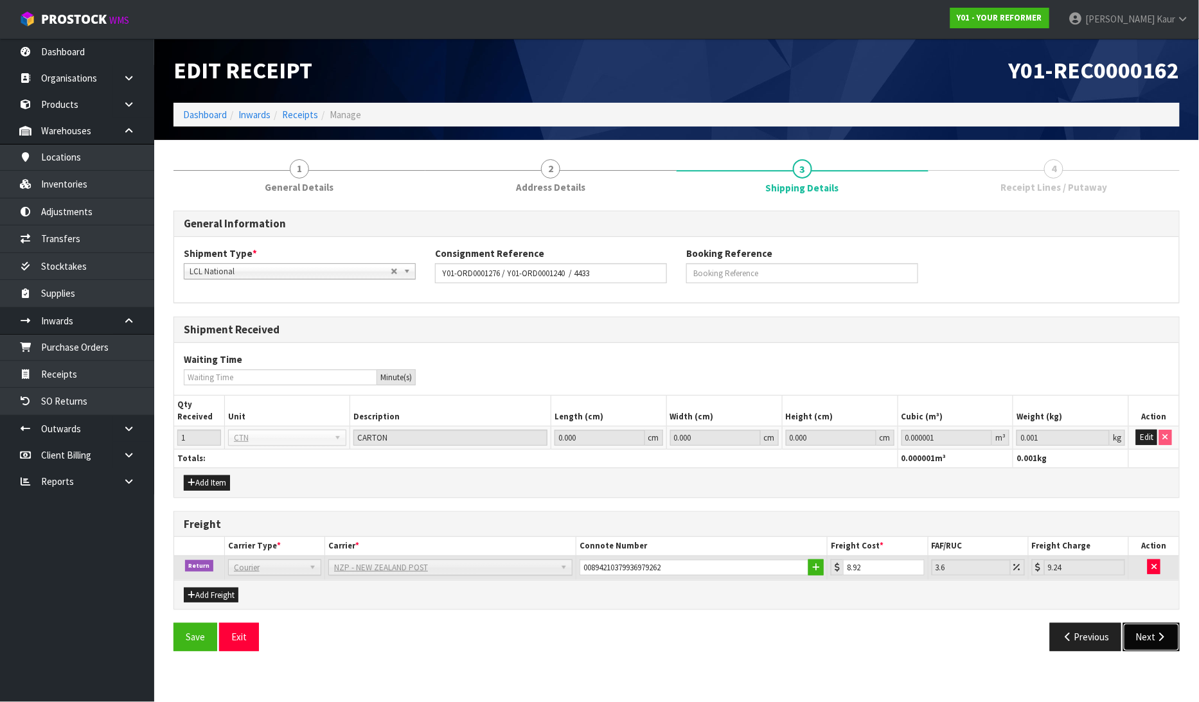
drag, startPoint x: 1155, startPoint y: 645, endPoint x: 1171, endPoint y: 618, distance: 31.6
click at [1155, 643] on button "Next" at bounding box center [1151, 637] width 57 height 28
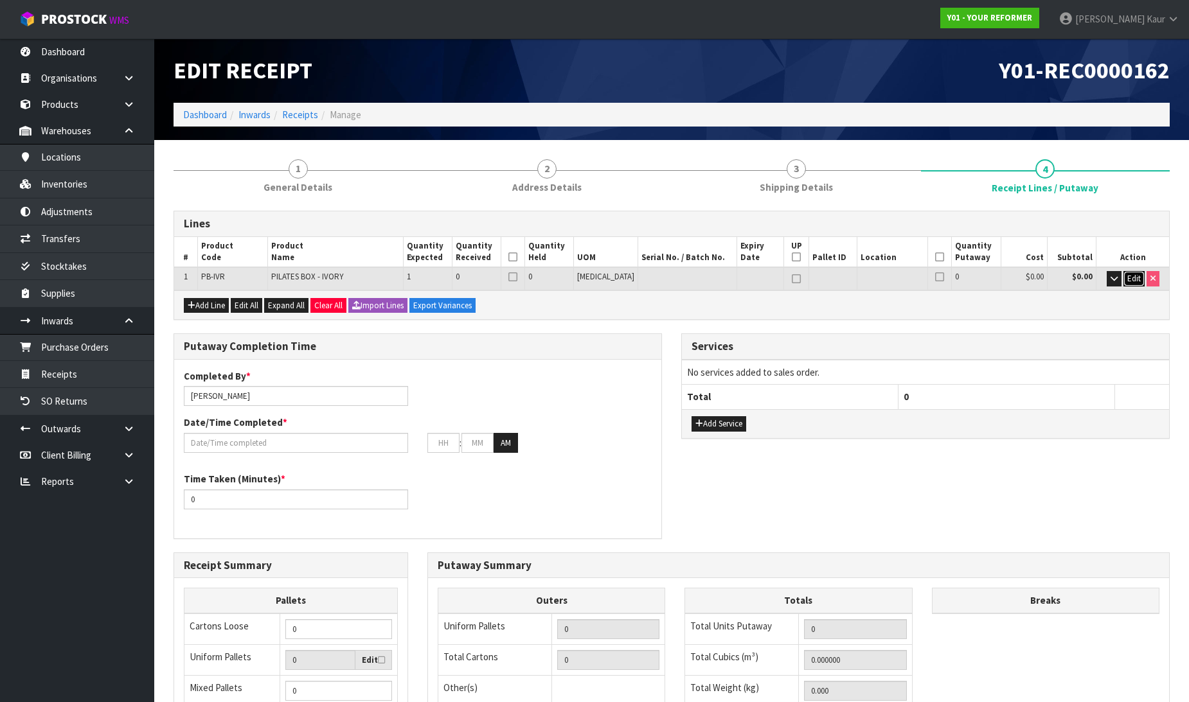
drag, startPoint x: 1127, startPoint y: 274, endPoint x: 1119, endPoint y: 274, distance: 7.7
click at [1128, 274] on span "Edit" at bounding box center [1133, 278] width 13 height 11
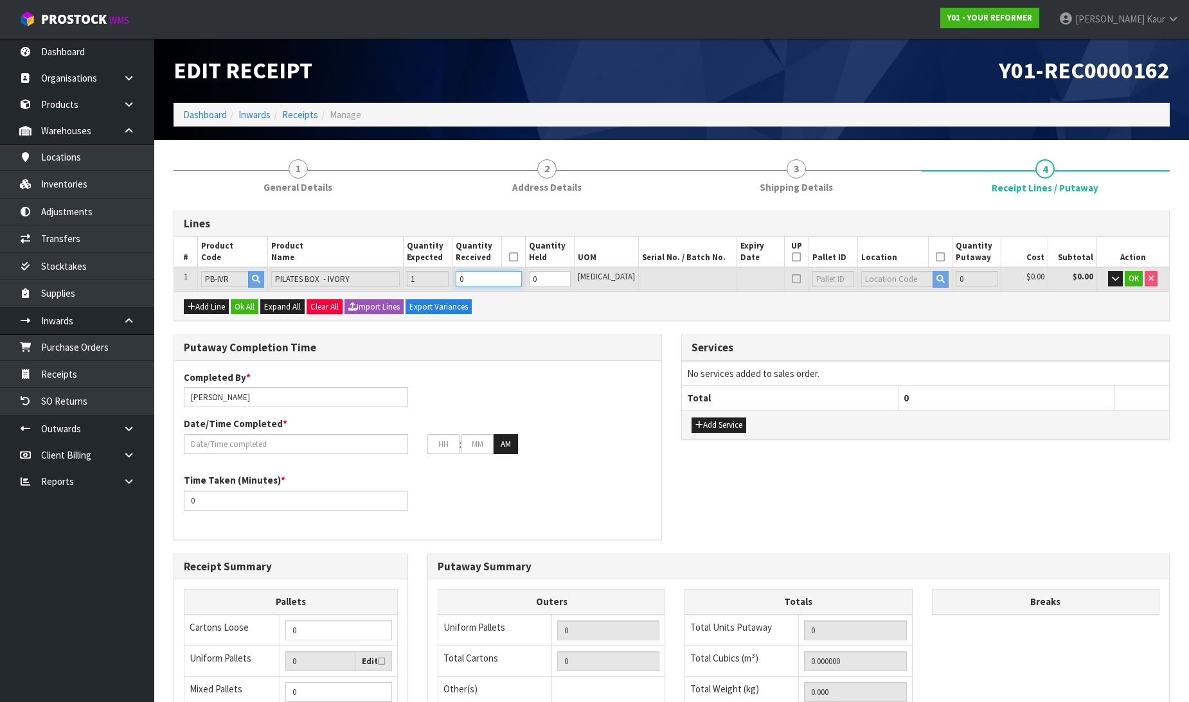
click at [516, 280] on input "0" at bounding box center [489, 279] width 66 height 16
type input "1"
type input "0.10512"
type input "8"
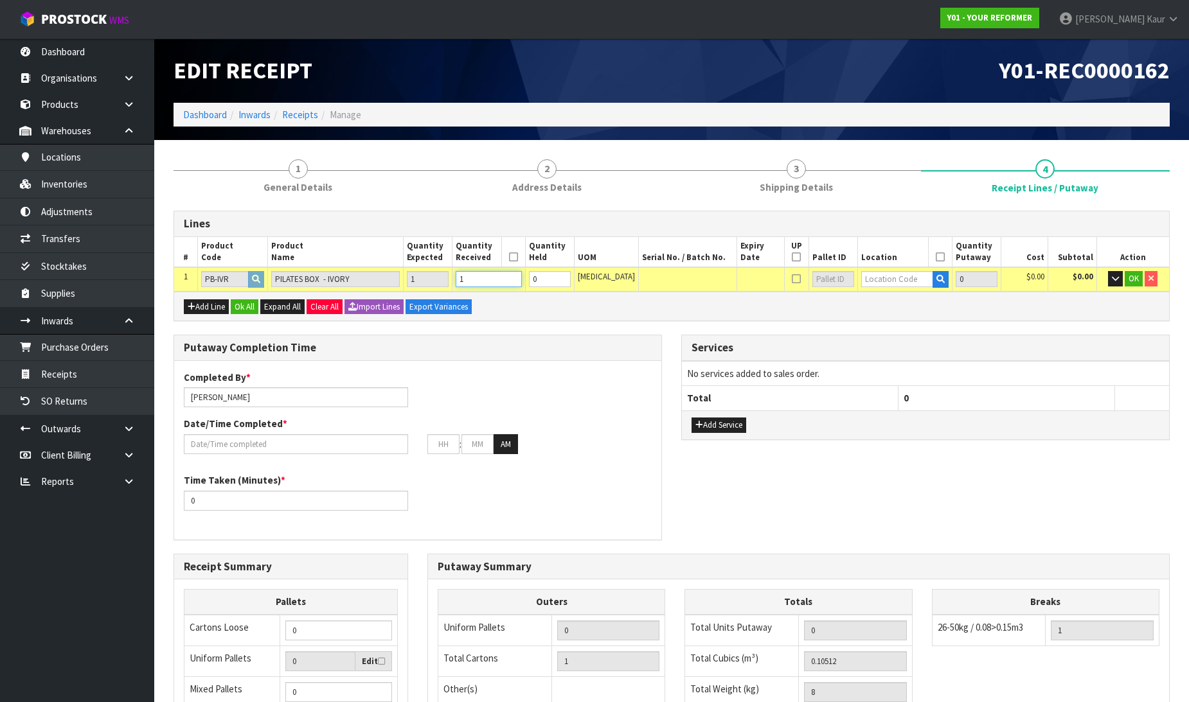
type input "1"
click at [866, 281] on input "text" at bounding box center [897, 279] width 72 height 16
paste input "37-01-1-A"
type input "37-01-1-A"
type input "1"
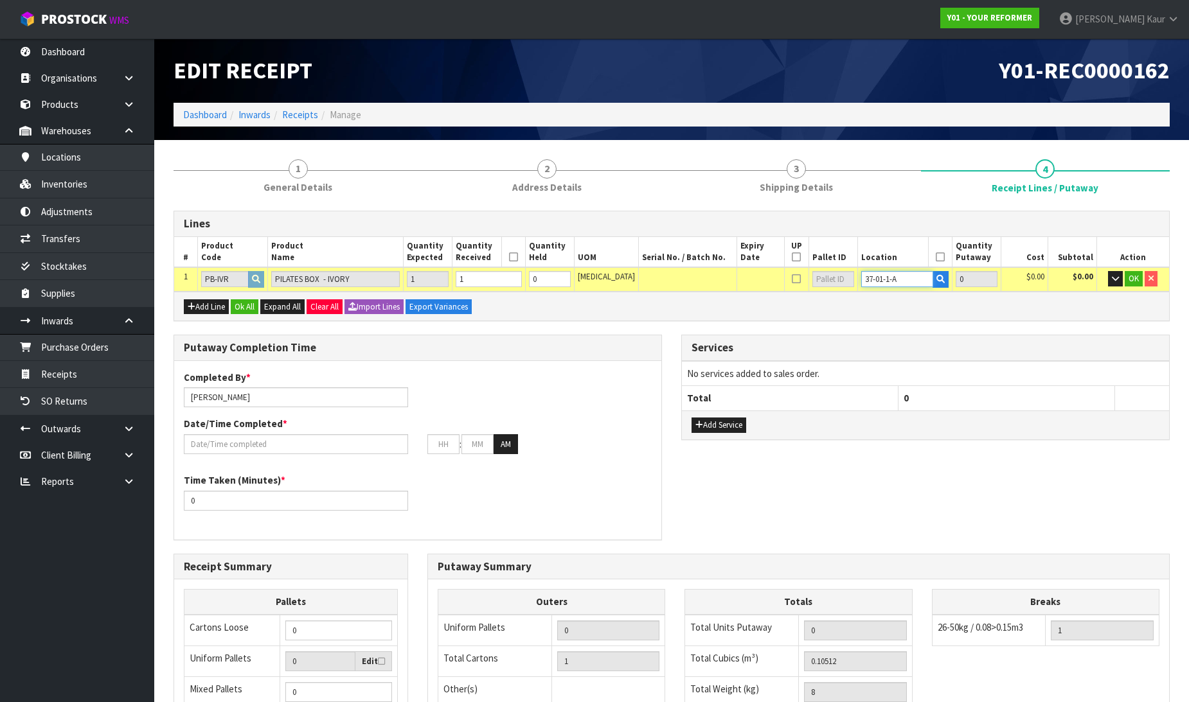
type input "1"
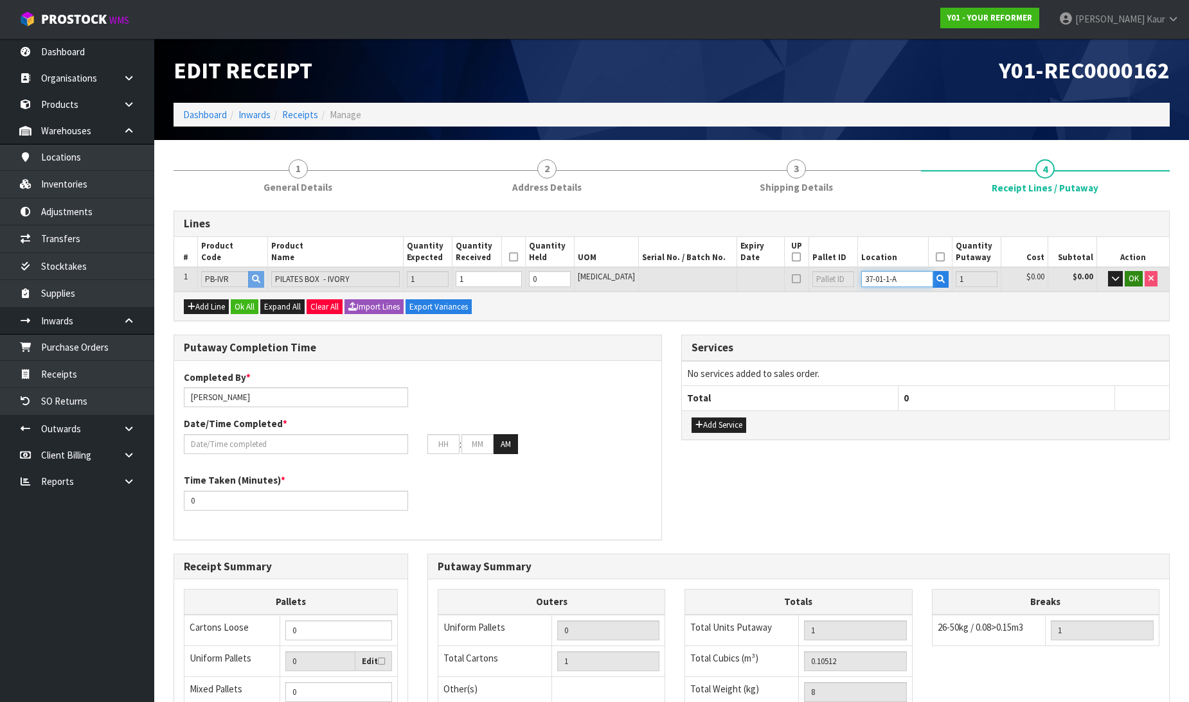
type input "37-01-1-A"
click at [1134, 284] on button "OK" at bounding box center [1134, 278] width 18 height 15
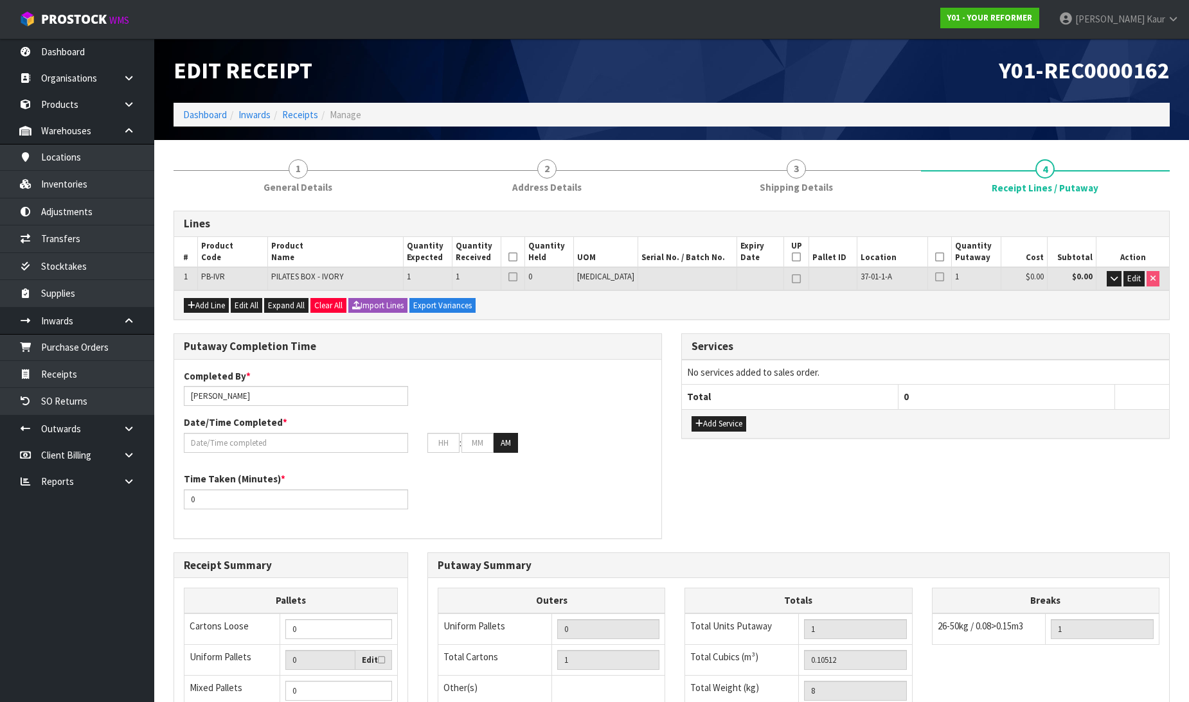
click at [517, 257] on icon at bounding box center [512, 257] width 9 height 1
click at [935, 258] on icon at bounding box center [939, 257] width 9 height 1
click at [226, 449] on input "text" at bounding box center [296, 443] width 224 height 20
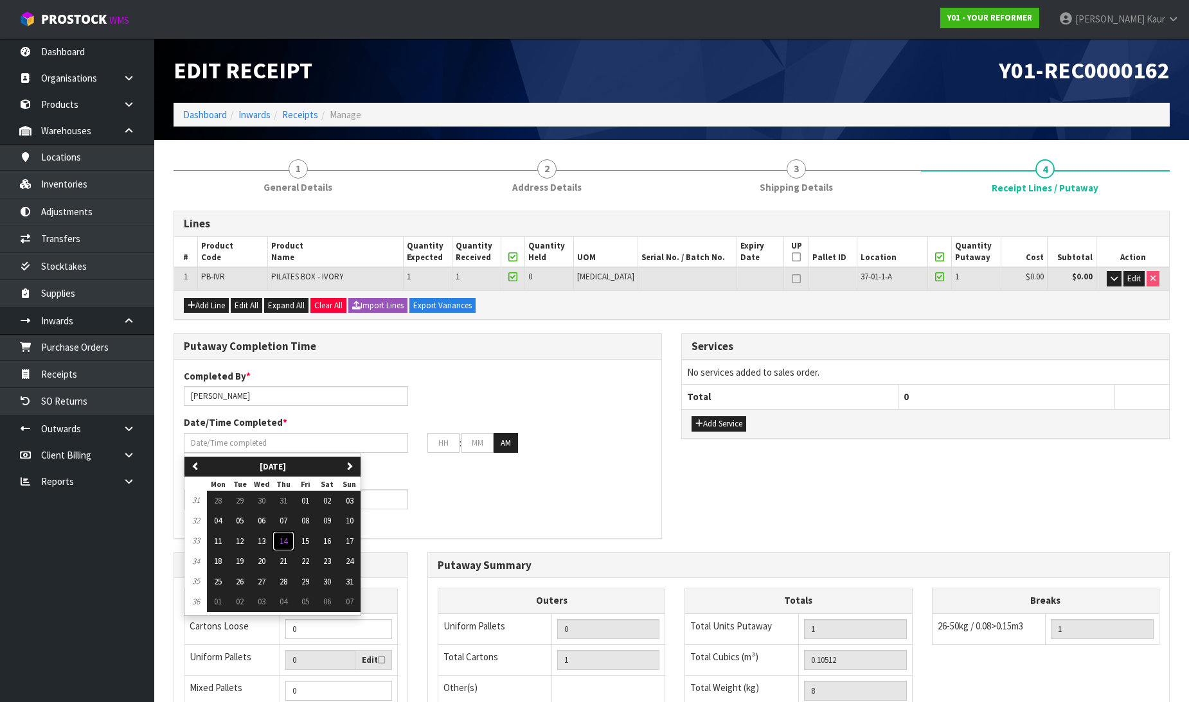
click at [287, 540] on span "14" at bounding box center [284, 541] width 8 height 11
type input "[DATE]"
type input "12"
type input "00"
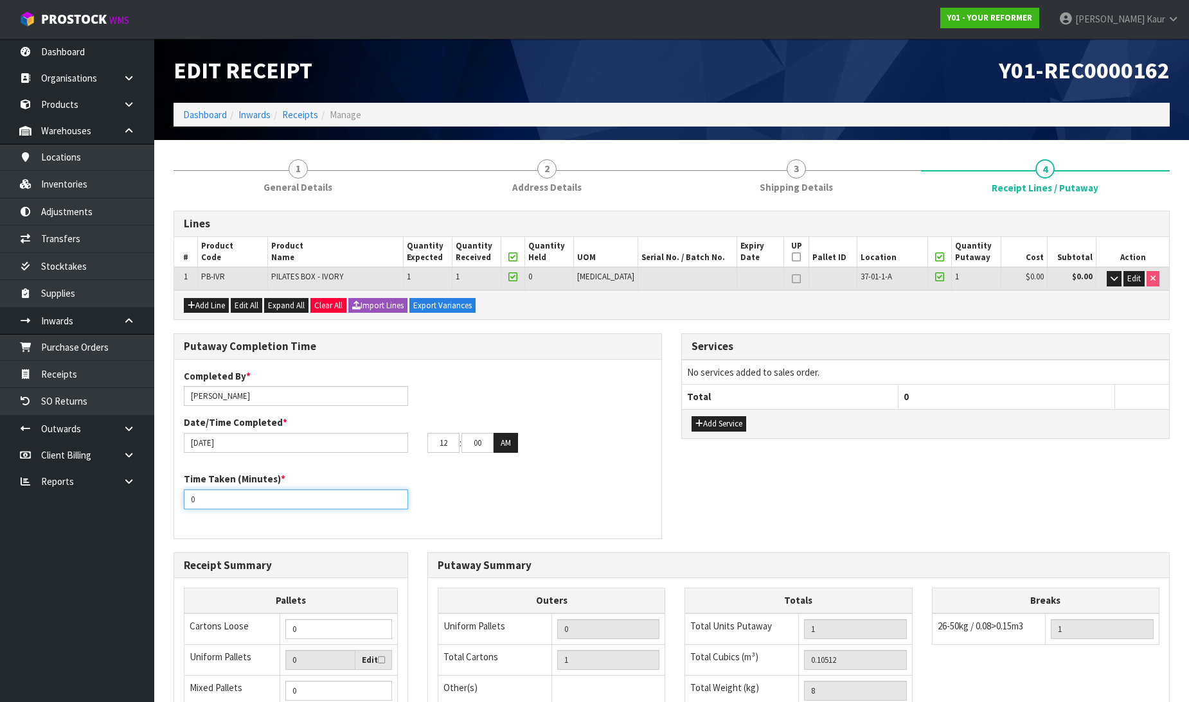
drag, startPoint x: 210, startPoint y: 492, endPoint x: 174, endPoint y: 496, distance: 36.3
click at [174, 496] on div "Time Taken (Minutes) * 0" at bounding box center [296, 490] width 244 height 37
type input "10"
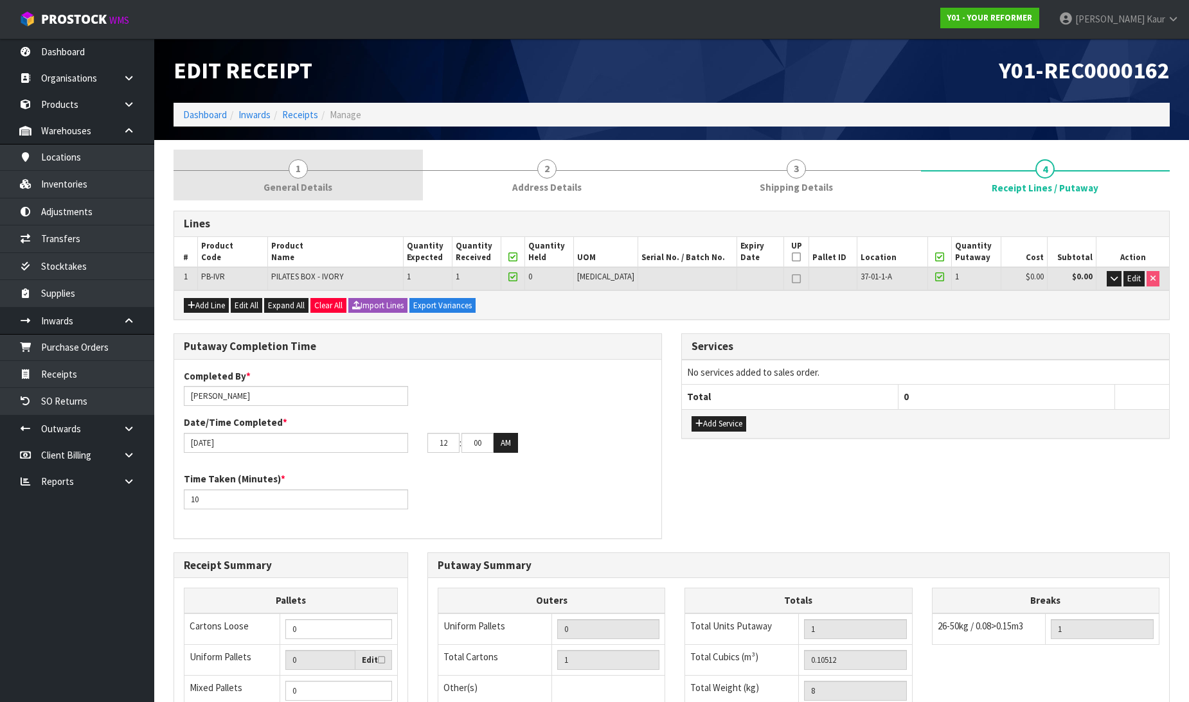
click at [265, 177] on link "1 General Details" at bounding box center [297, 175] width 249 height 51
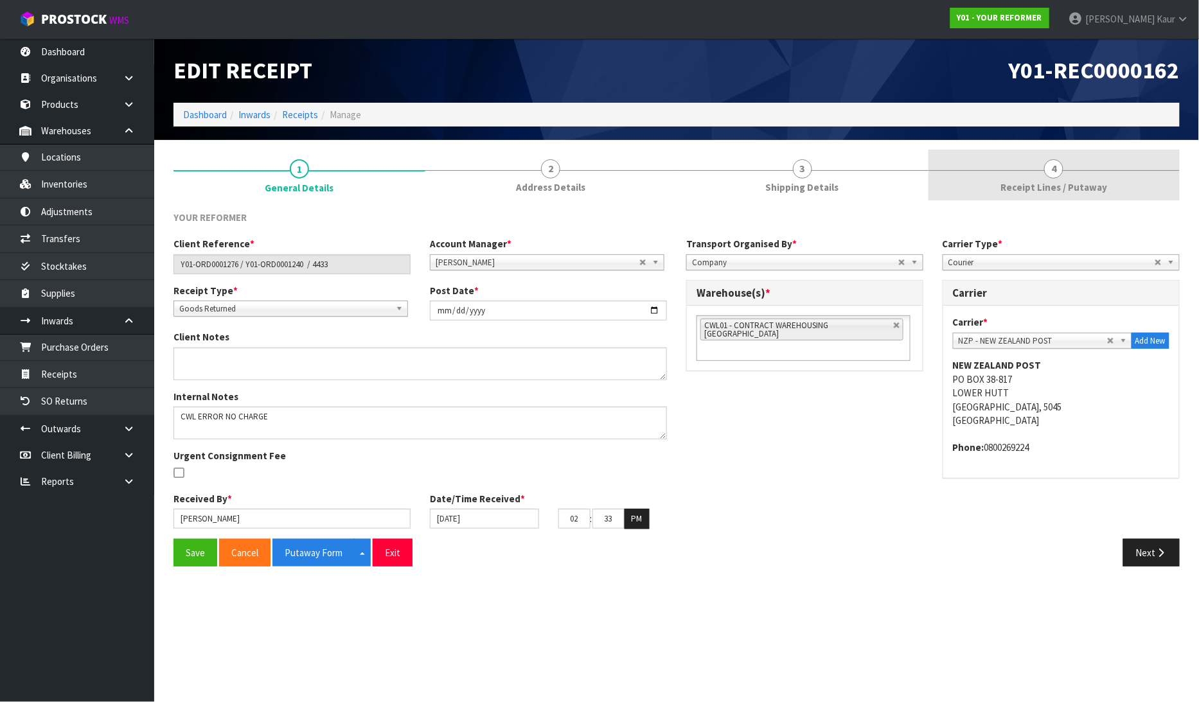
click at [1058, 177] on link "4 Receipt Lines / Putaway" at bounding box center [1055, 175] width 252 height 51
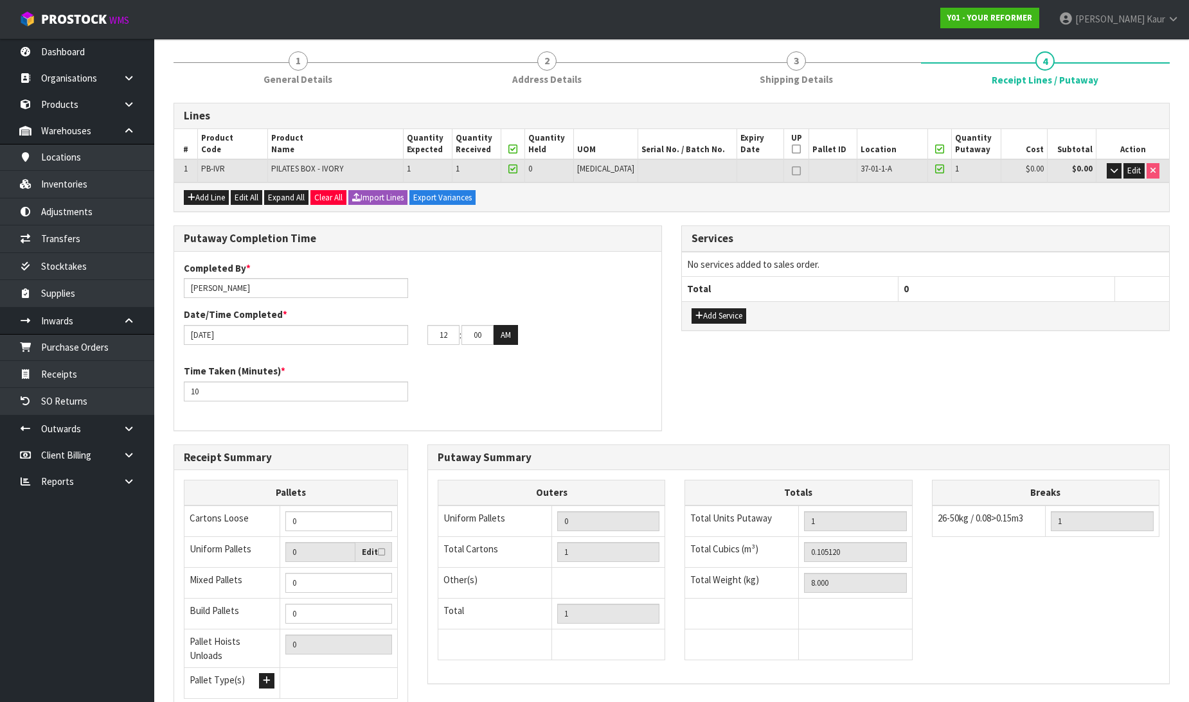
scroll to position [210, 0]
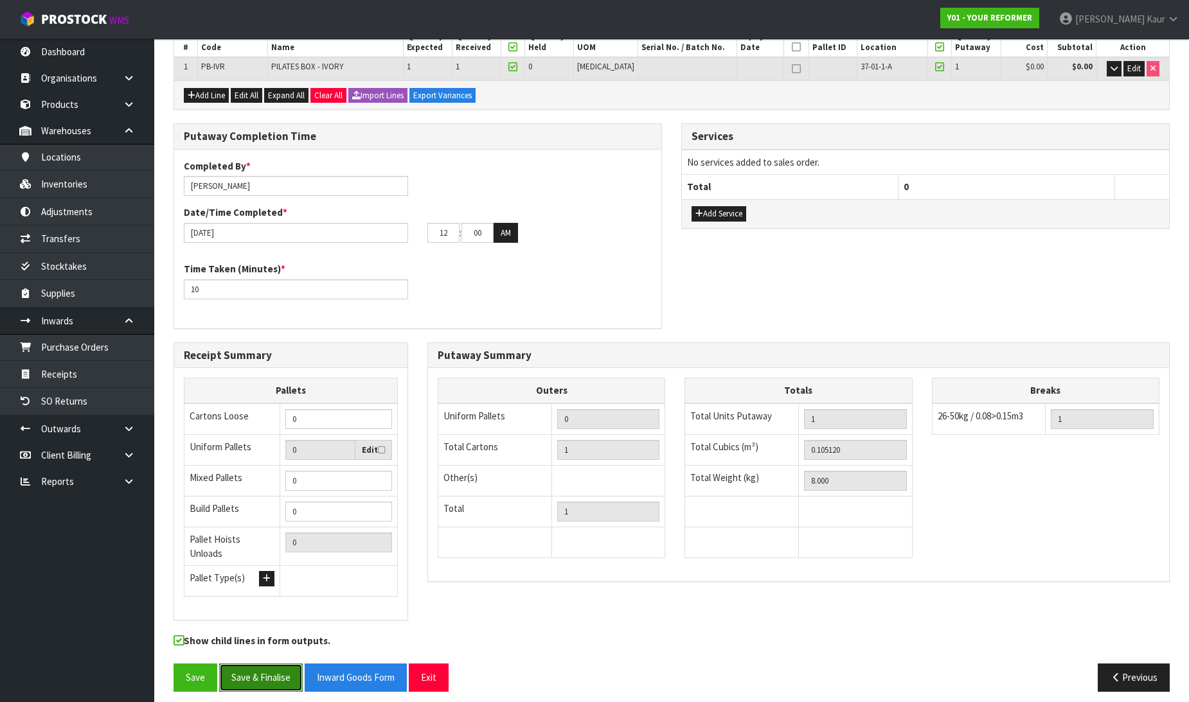
click at [278, 664] on button "Save & Finalise" at bounding box center [261, 678] width 84 height 28
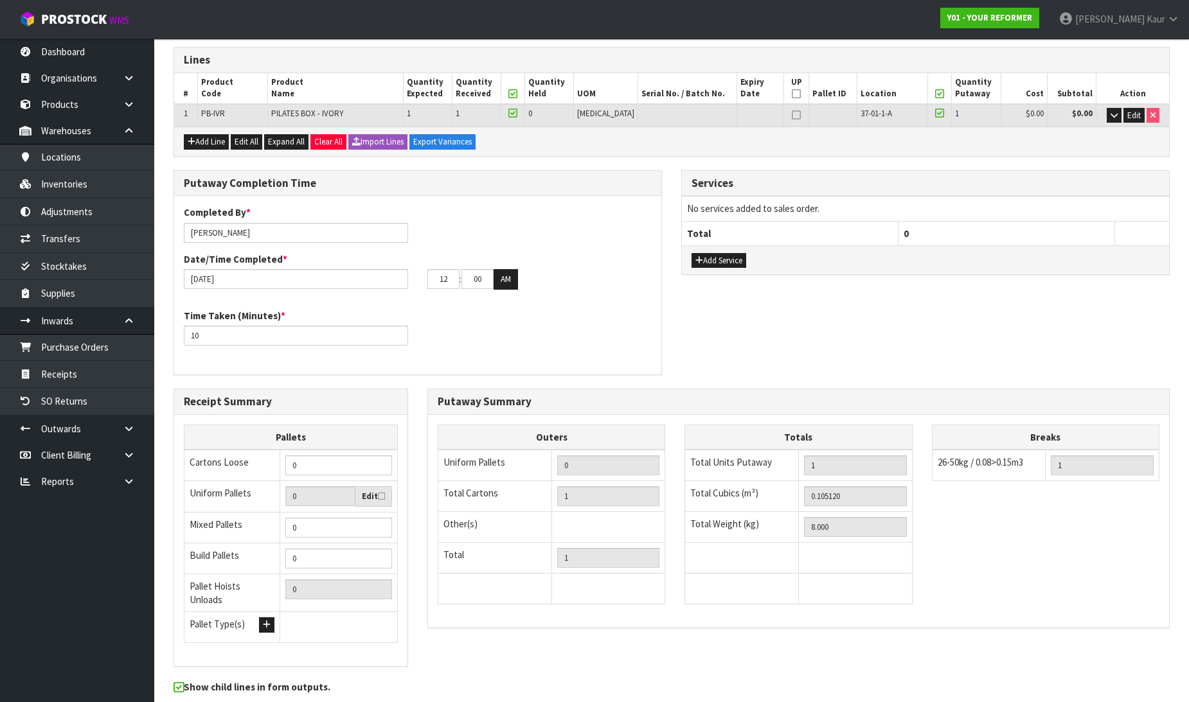
scroll to position [0, 0]
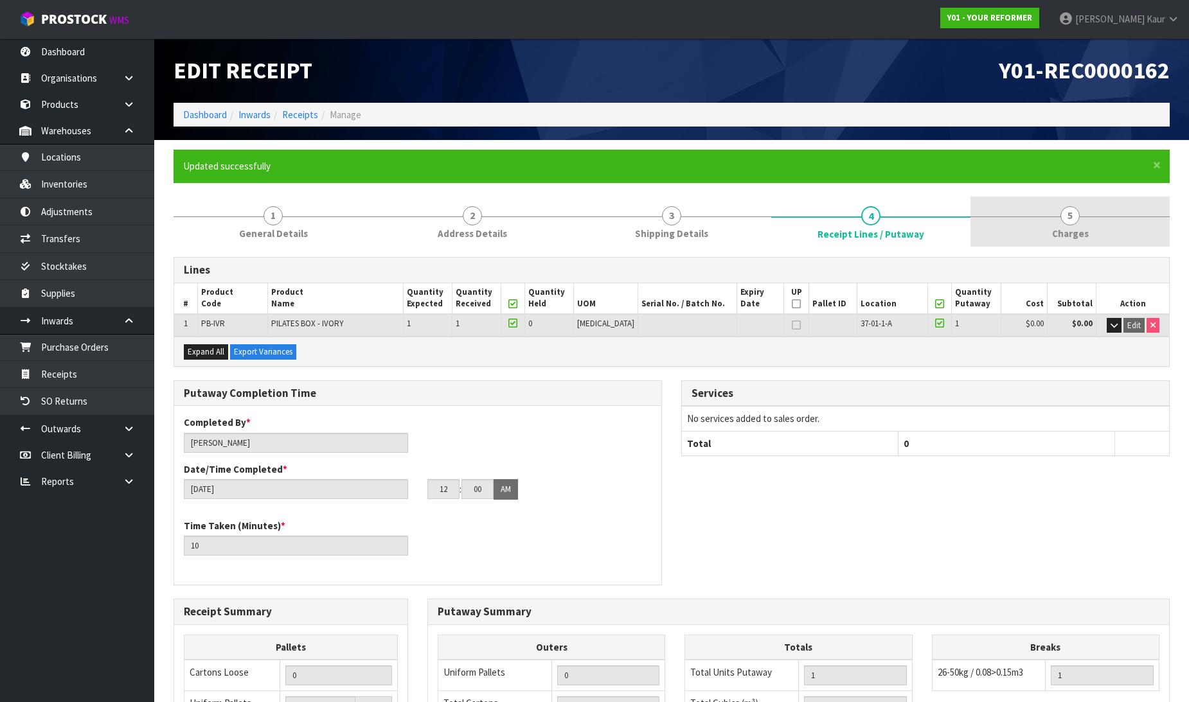
click at [1083, 227] on span "Charges" at bounding box center [1070, 233] width 37 height 13
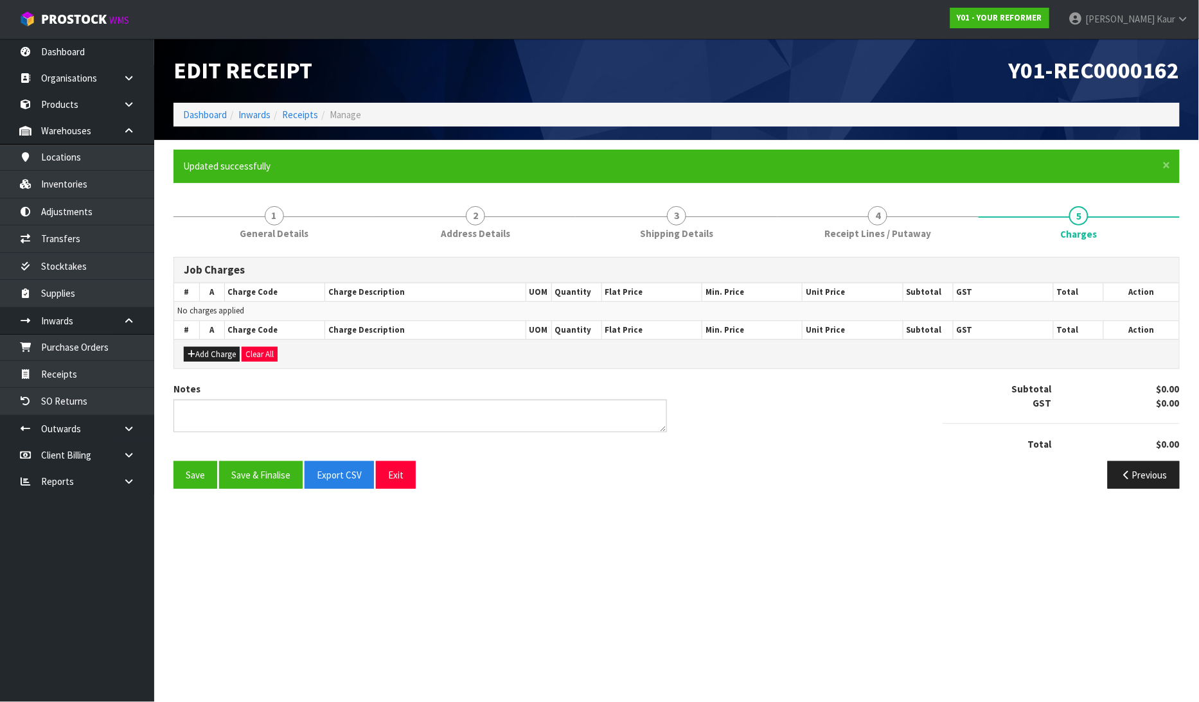
click at [246, 398] on div "Notes" at bounding box center [420, 406] width 494 height 49
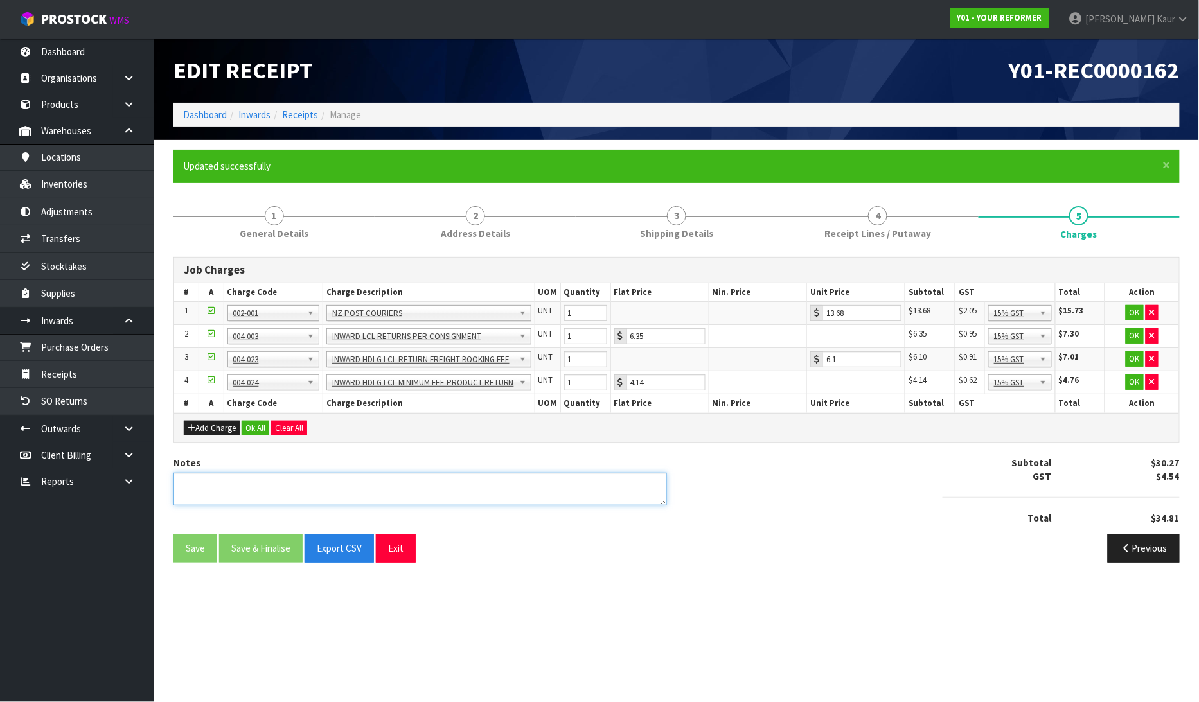
click at [193, 482] on textarea at bounding box center [420, 489] width 494 height 33
type textarea "CWL ERROR NO CHARGES"
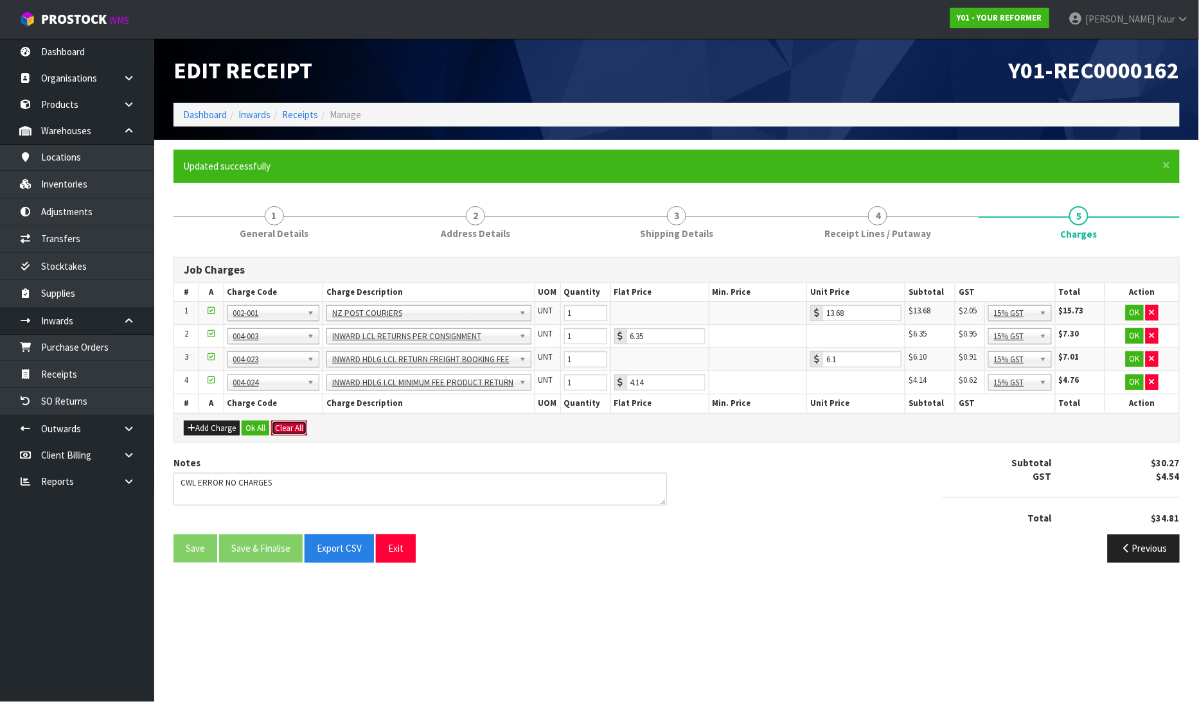
click at [304, 425] on button "Clear All" at bounding box center [289, 428] width 36 height 15
click at [312, 431] on button "Confirm Clear All" at bounding box center [303, 428] width 64 height 15
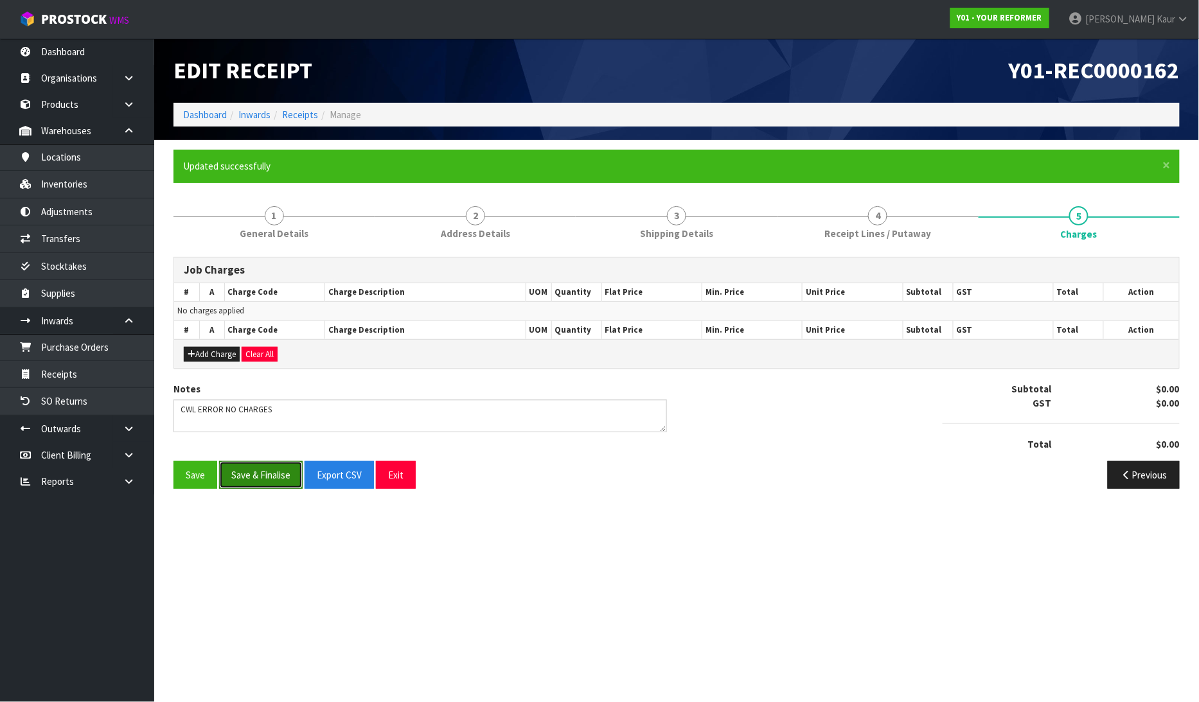
click at [254, 482] on button "Save & Finalise" at bounding box center [261, 475] width 84 height 28
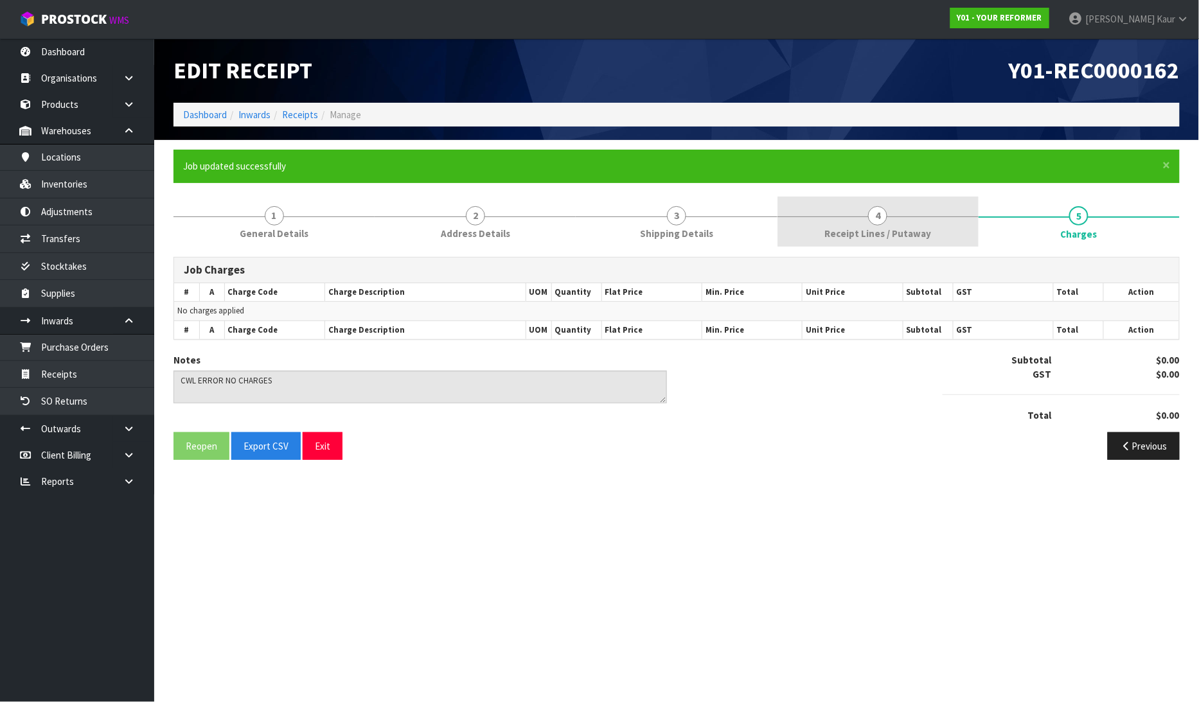
click at [827, 229] on span "Receipt Lines / Putaway" at bounding box center [877, 233] width 107 height 13
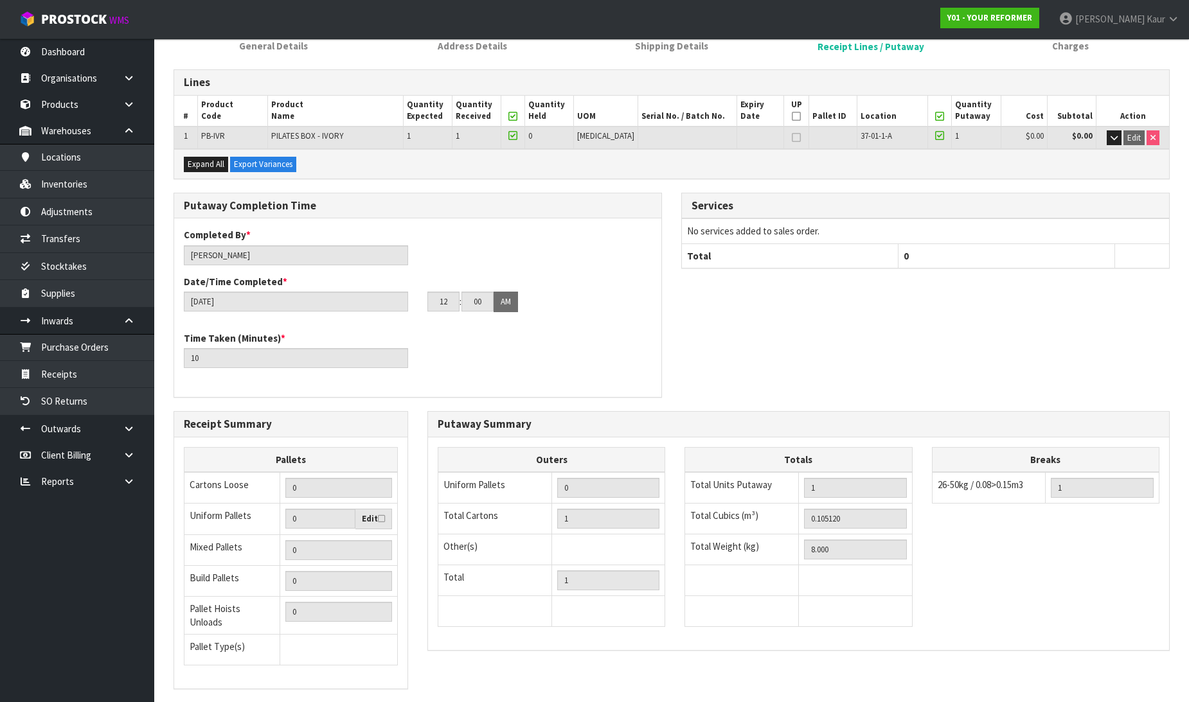
scroll to position [257, 0]
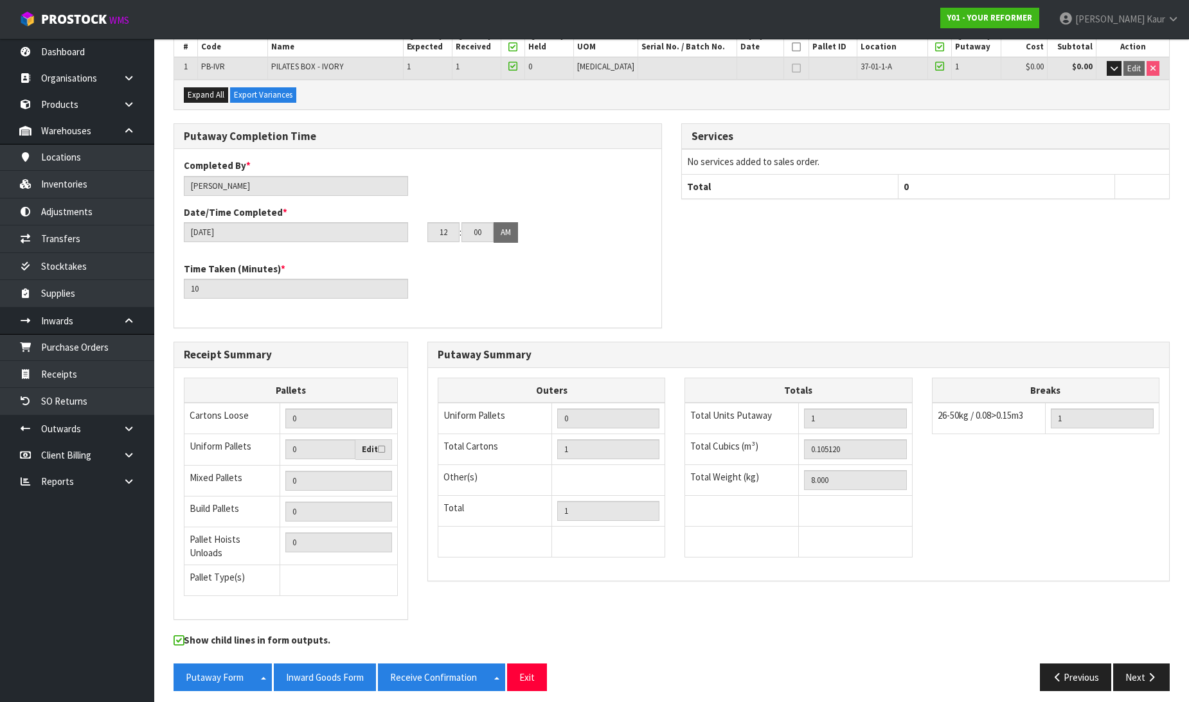
click at [342, 646] on div "Show child lines in form outputs." at bounding box center [671, 649] width 1015 height 30
click at [312, 673] on button "Inward Goods Form" at bounding box center [325, 678] width 102 height 28
